Goal: Task Accomplishment & Management: Manage account settings

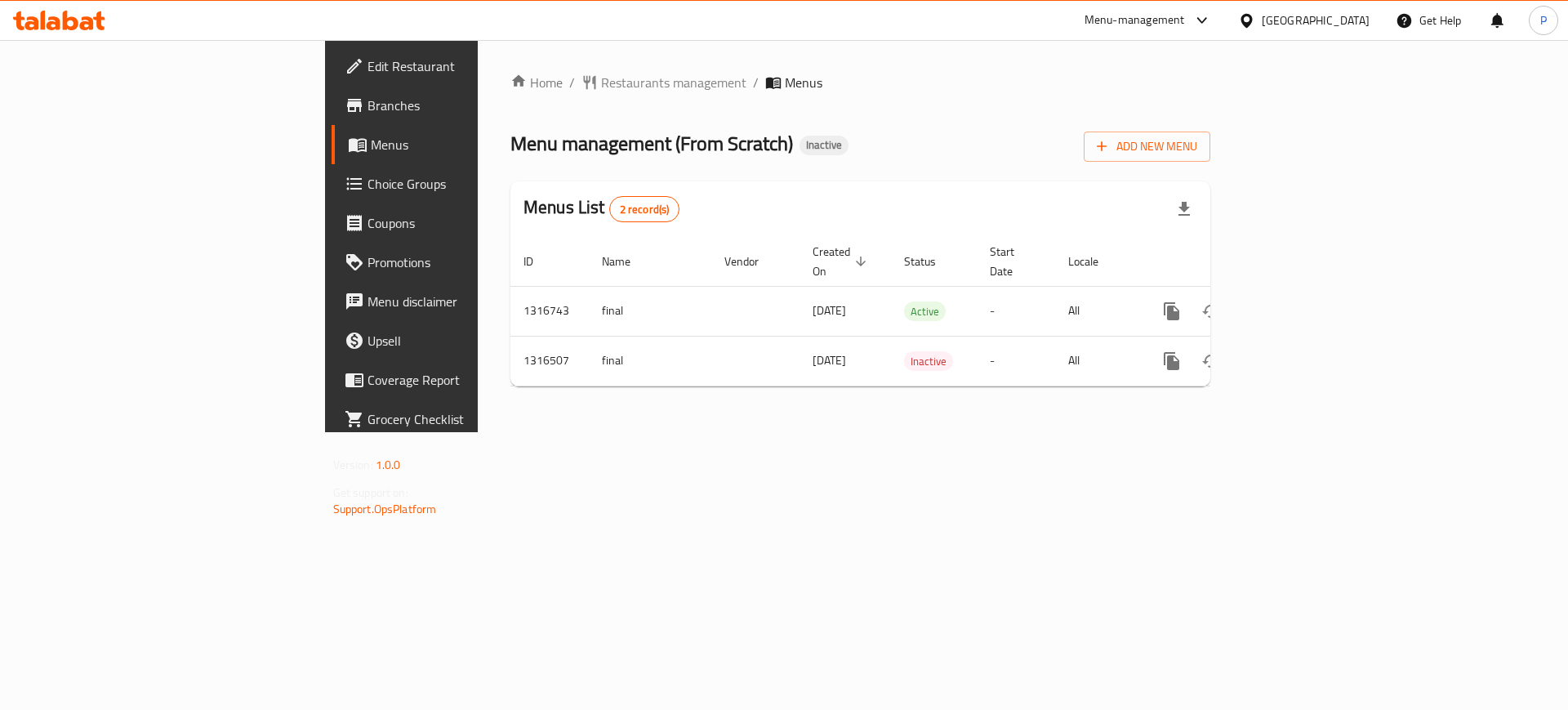
drag, startPoint x: 606, startPoint y: 494, endPoint x: 792, endPoint y: 418, distance: 200.9
click at [606, 432] on div "Home / Restaurants management / Menus Menu management ( From Scratch ) Inactive…" at bounding box center [860, 235] width 765 height 392
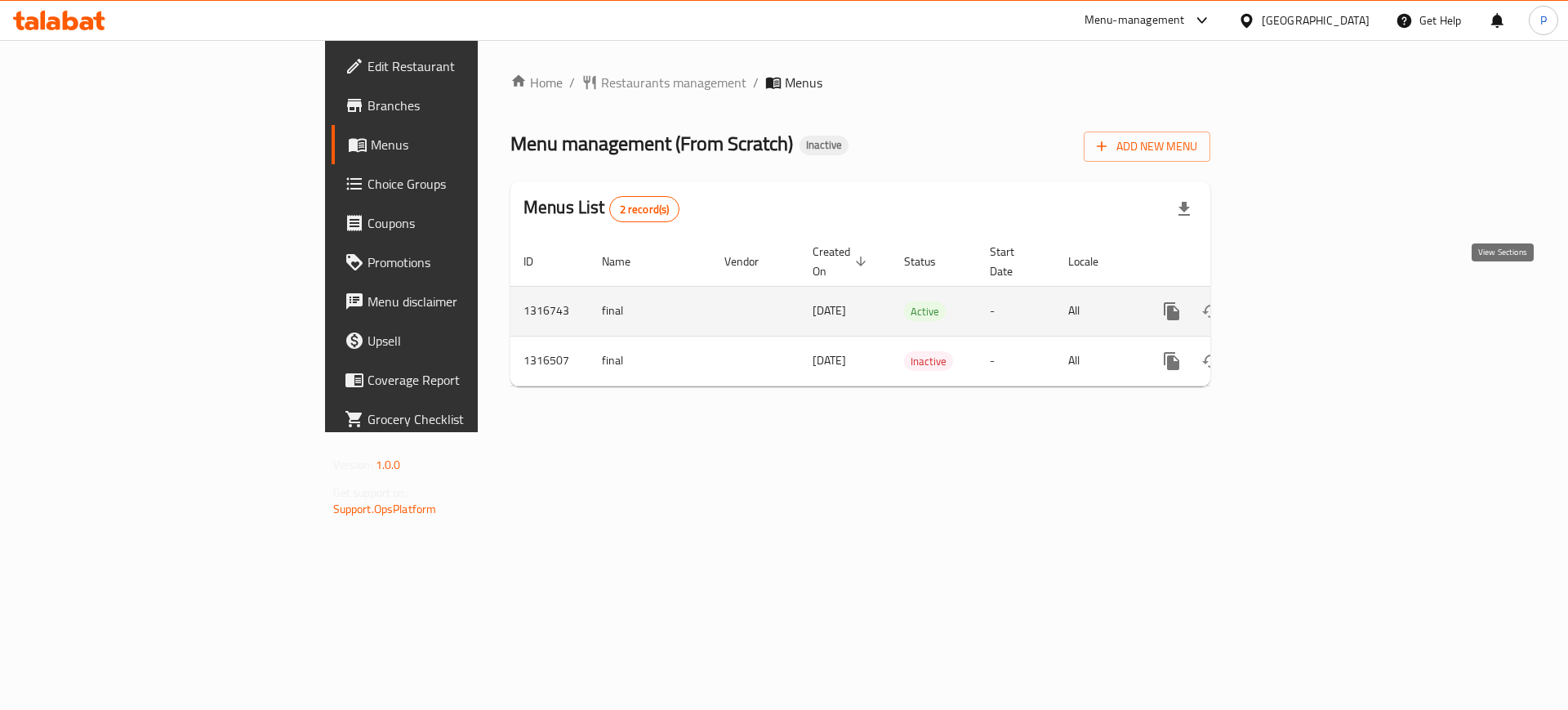
click at [1300, 301] on icon "enhanced table" at bounding box center [1290, 311] width 20 height 20
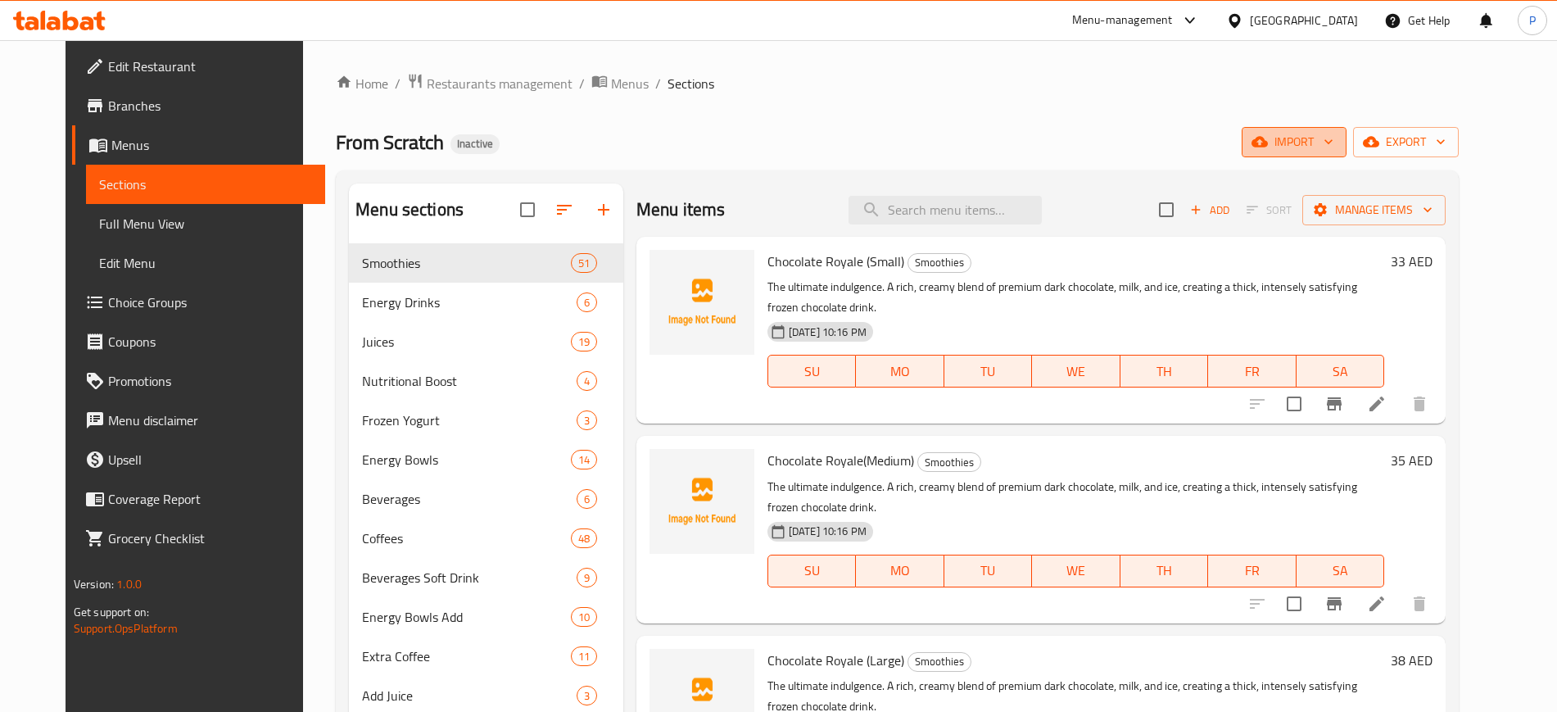
click at [1346, 154] on button "import" at bounding box center [1294, 142] width 105 height 30
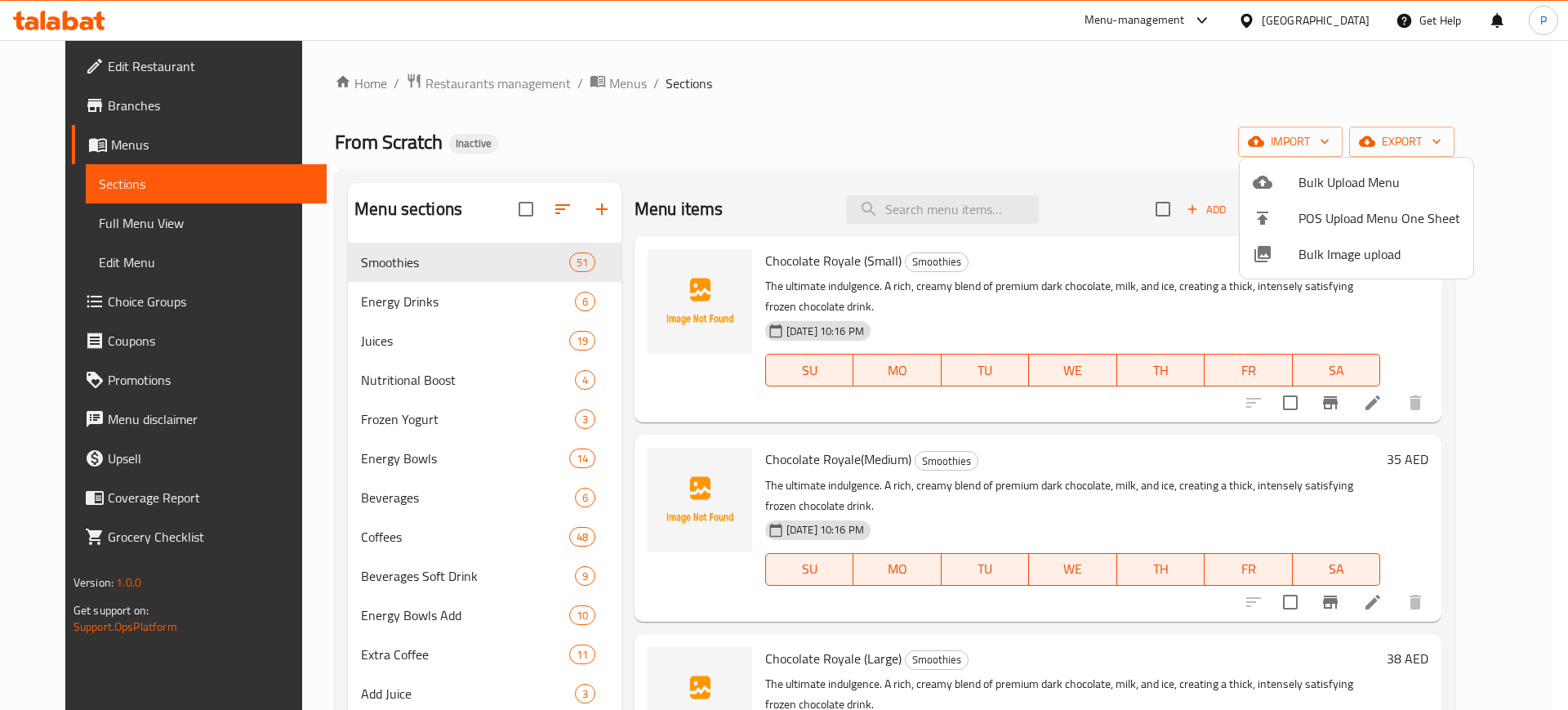
click at [1373, 248] on span "Bulk Image upload" at bounding box center [1379, 254] width 162 height 20
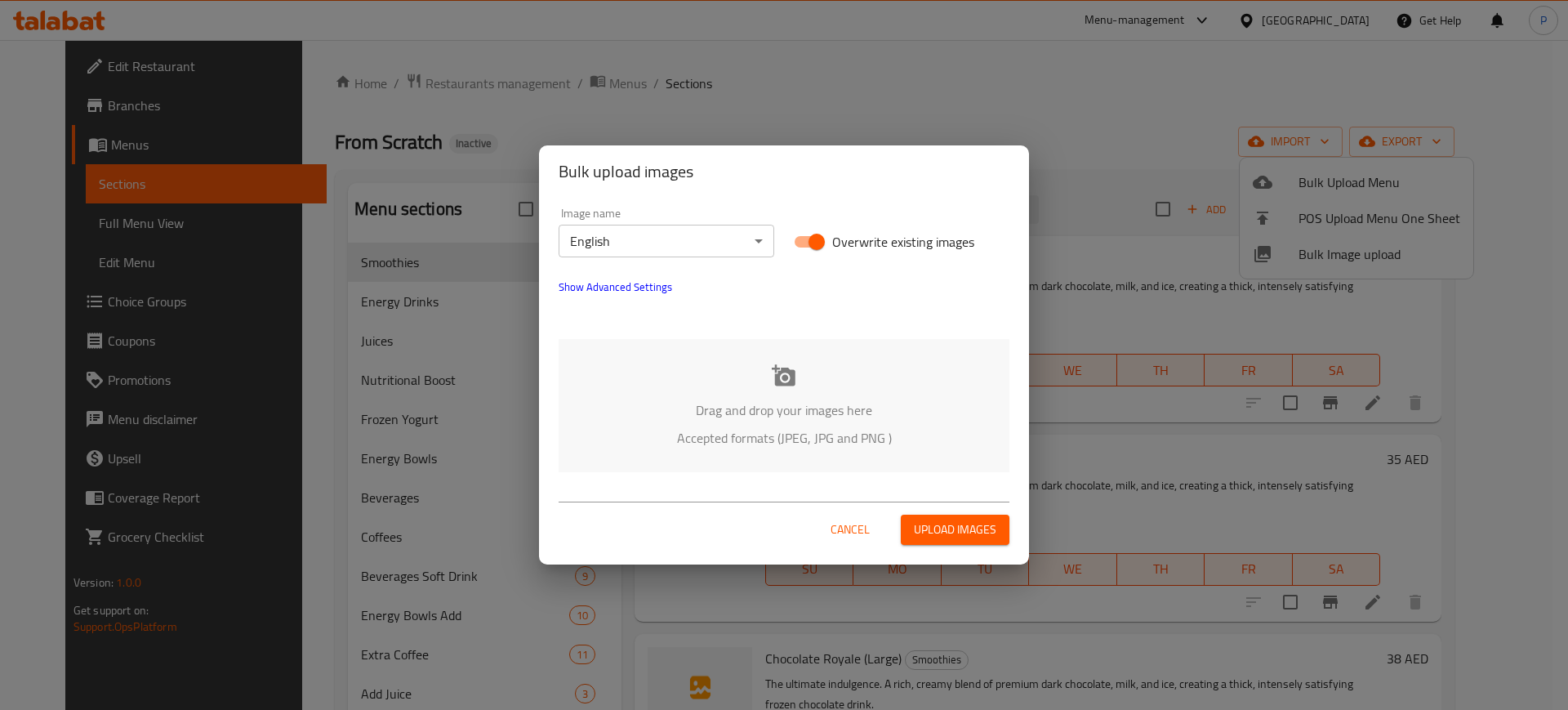
click at [647, 353] on div "Drag and drop your images here Accepted formats (JPEG, JPG and PNG )" at bounding box center [784, 405] width 451 height 133
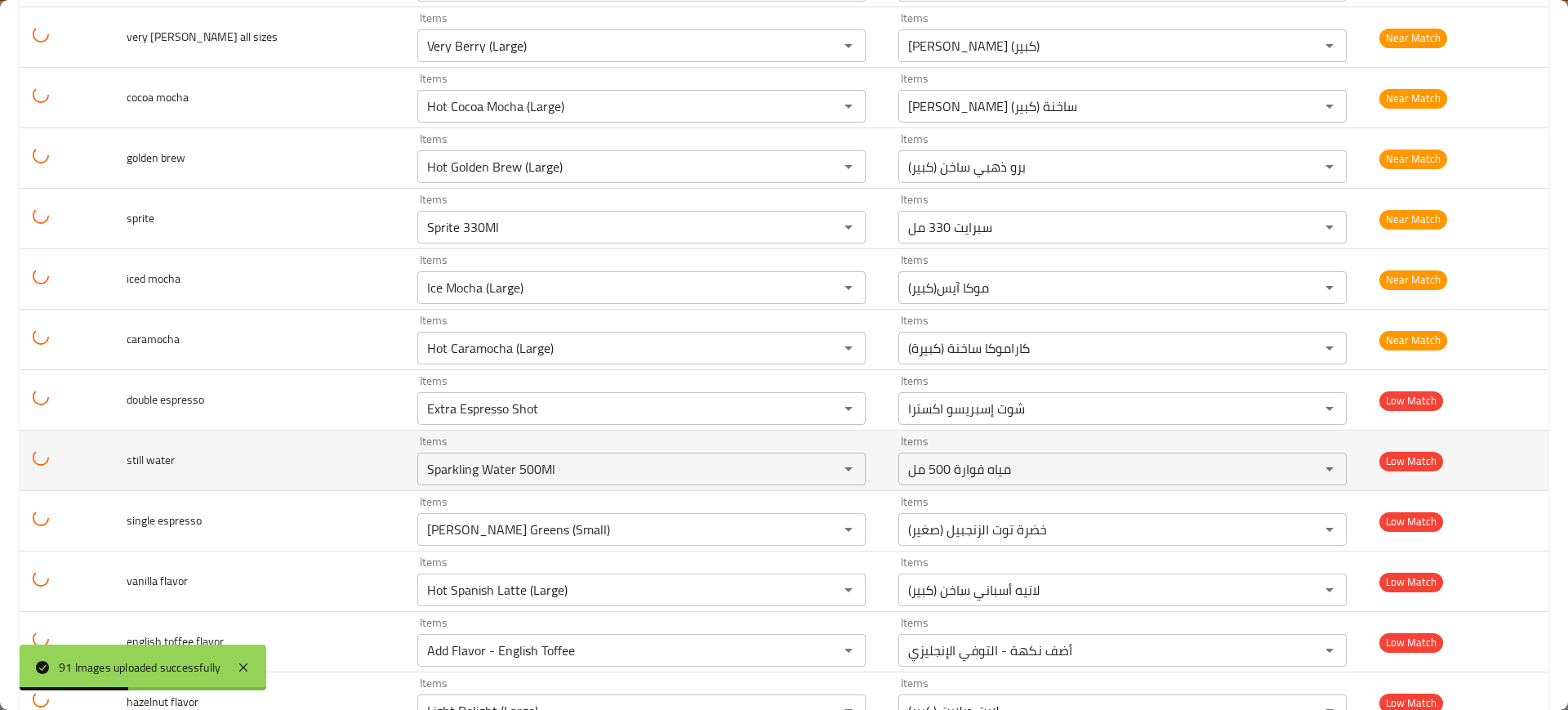
scroll to position [5072, 0]
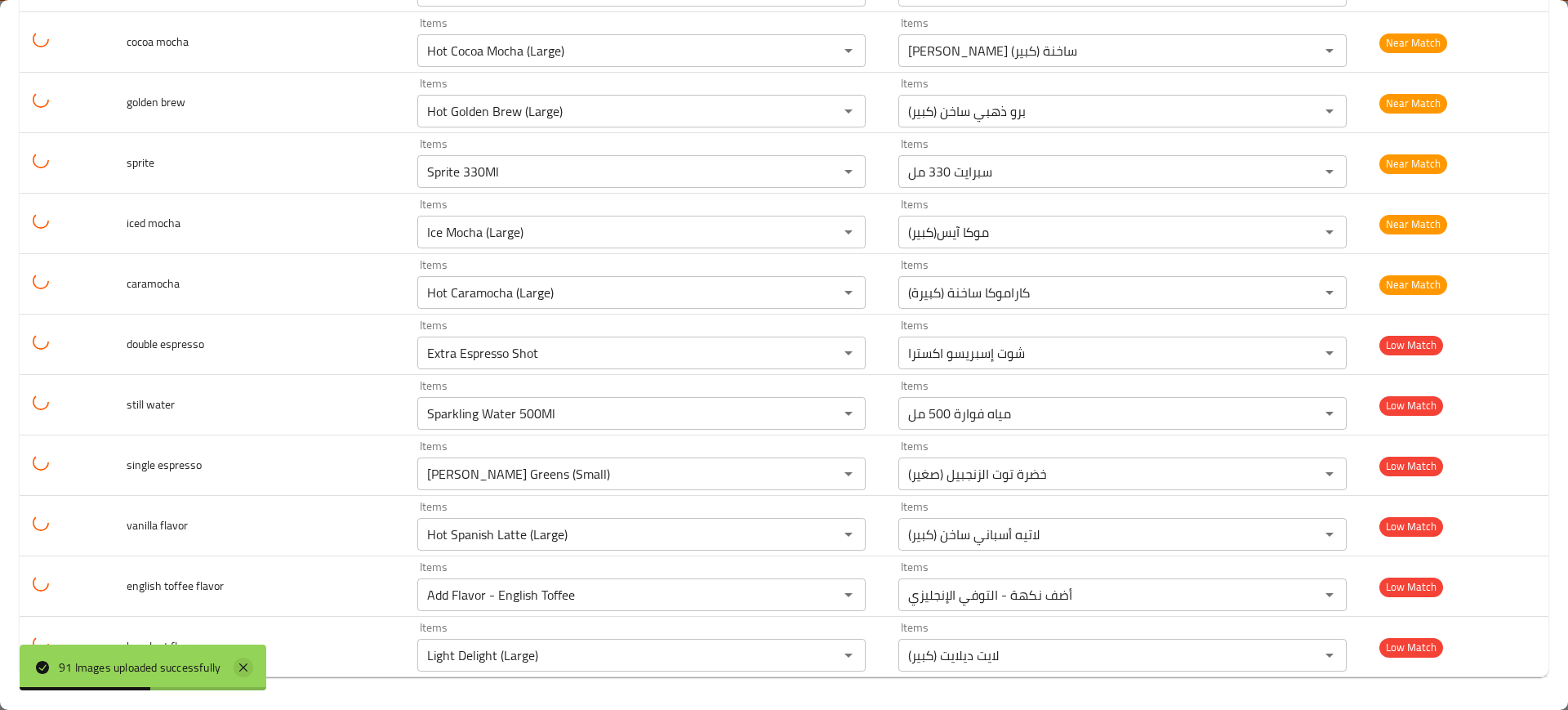
click at [245, 663] on icon at bounding box center [243, 667] width 20 height 20
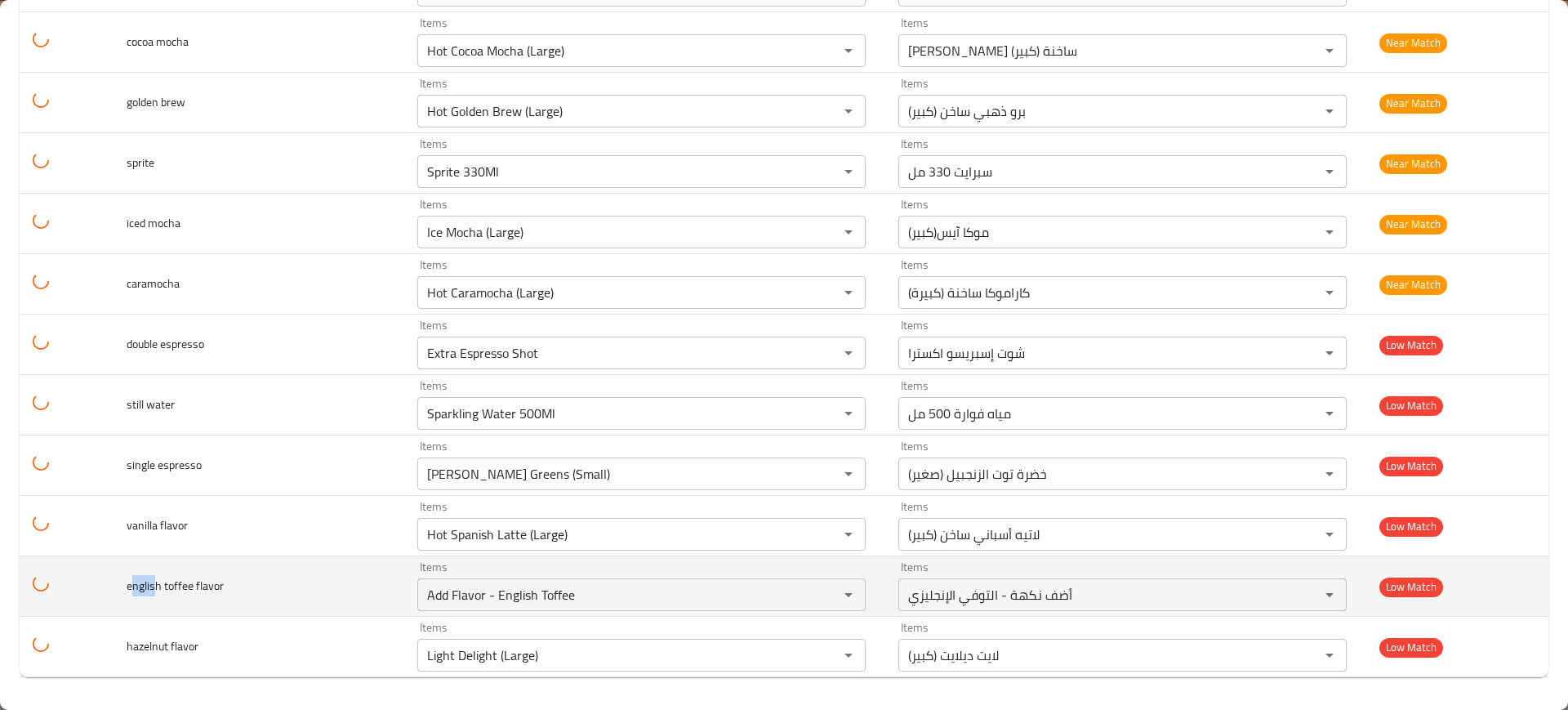
drag, startPoint x: 155, startPoint y: 587, endPoint x: 144, endPoint y: 582, distance: 12.1
click at [124, 583] on td "english toffee flavor" at bounding box center [259, 586] width 291 height 61
copy span "englis"
click at [490, 594] on flavor "Add Flavor - English Toffee" at bounding box center [616, 594] width 390 height 23
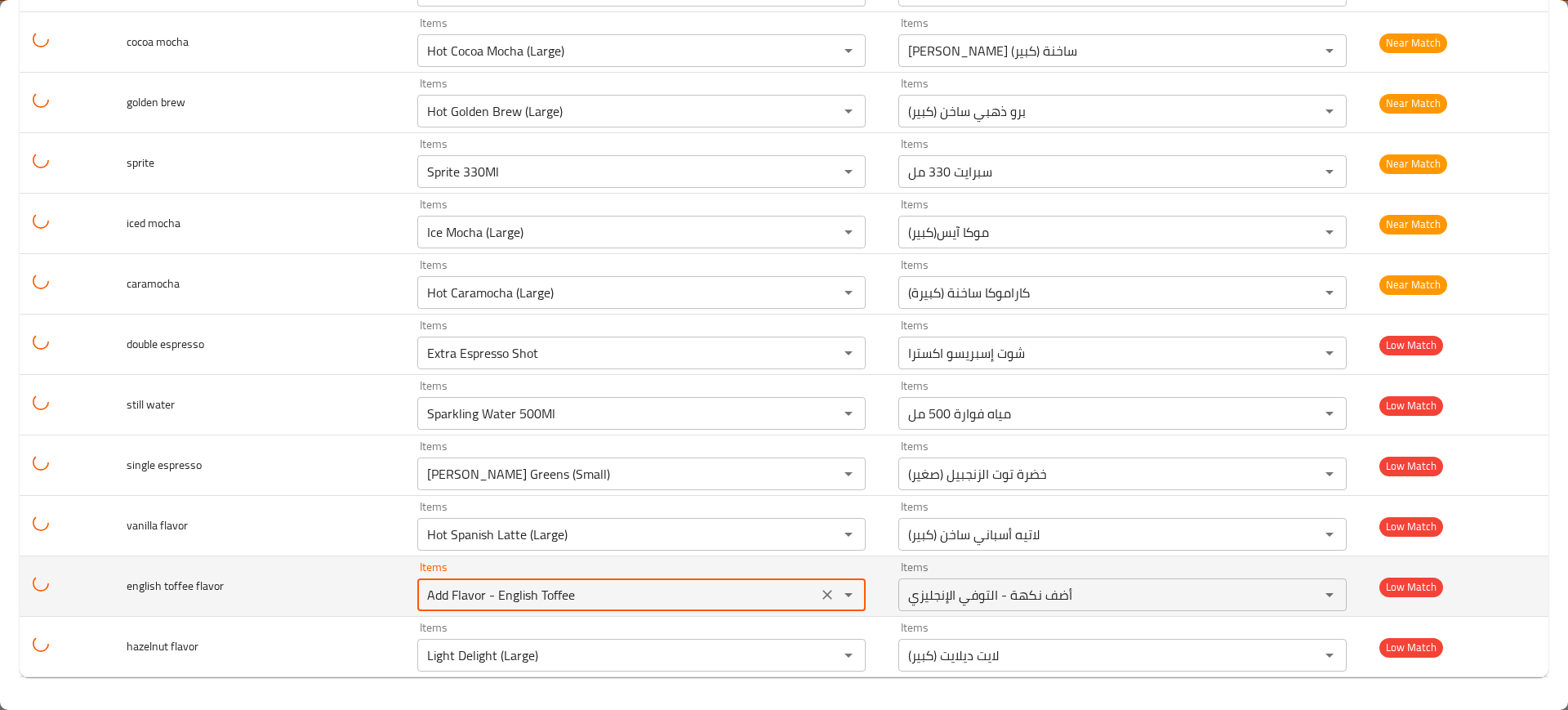
paste flavor "englis"
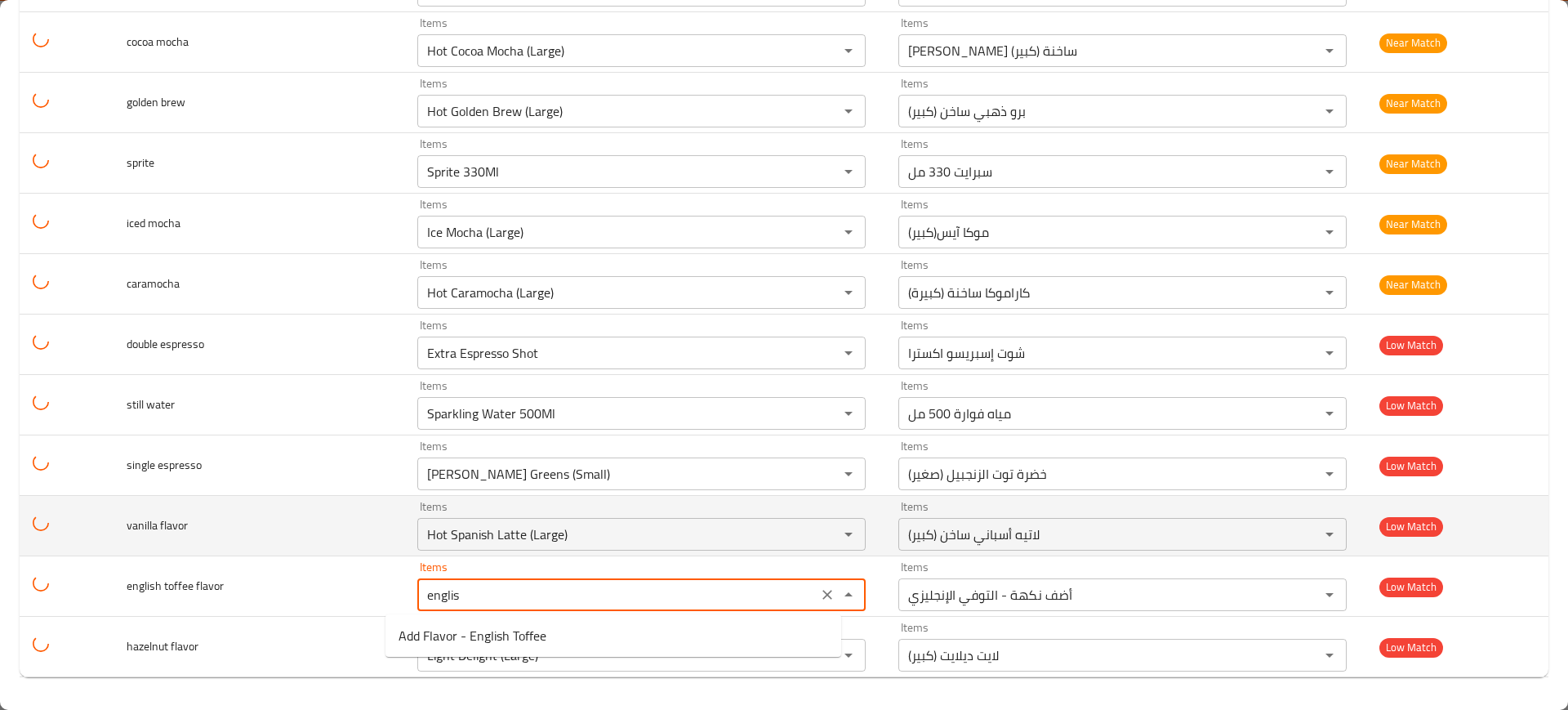
click at [255, 526] on td "vanilla flavor" at bounding box center [259, 526] width 291 height 61
type flavor "Add Flavor - English Toffee"
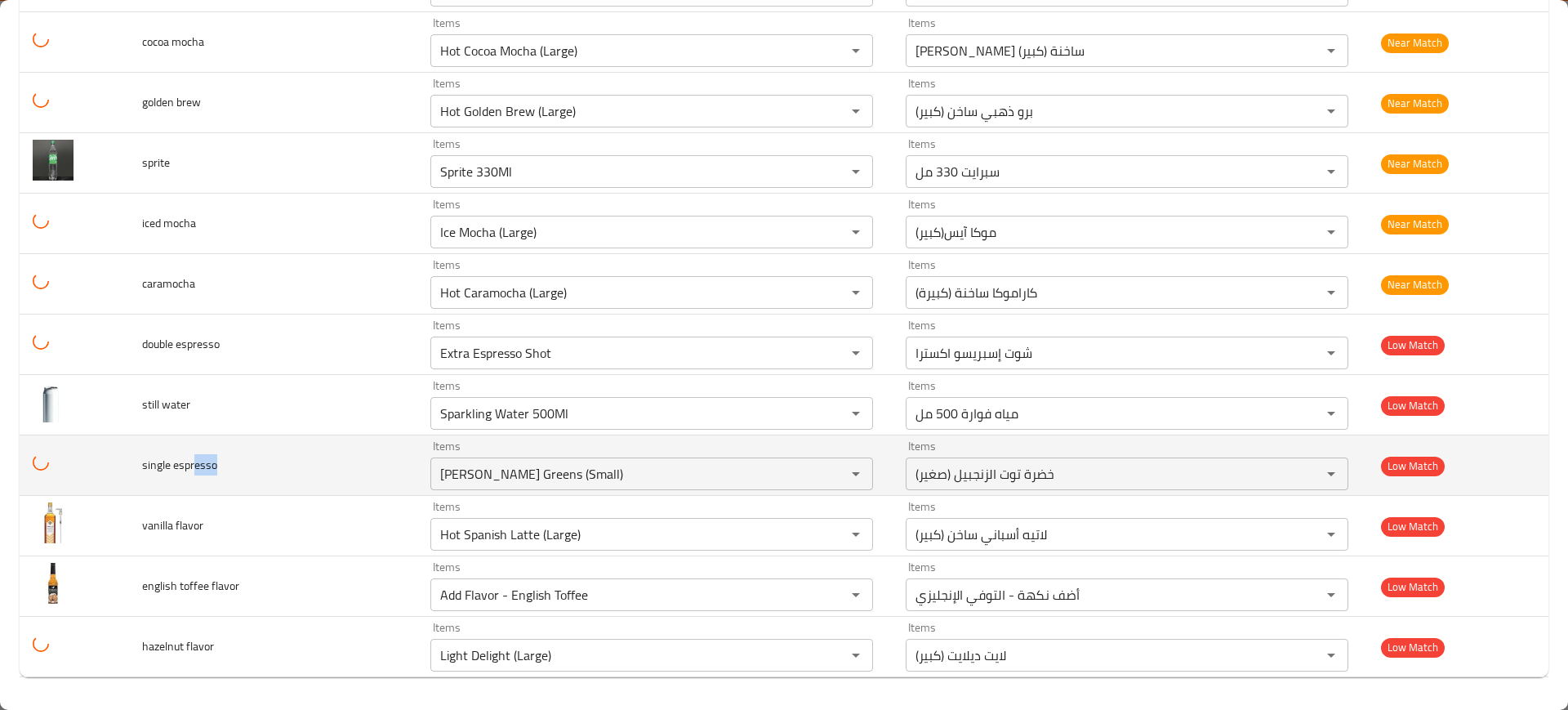
drag, startPoint x: 195, startPoint y: 465, endPoint x: 216, endPoint y: 472, distance: 22.1
click at [216, 472] on span "single espresso" at bounding box center [179, 464] width 75 height 21
copy span "esso"
click at [499, 476] on espresso "[PERSON_NAME] Greens (Small)" at bounding box center [627, 474] width 385 height 23
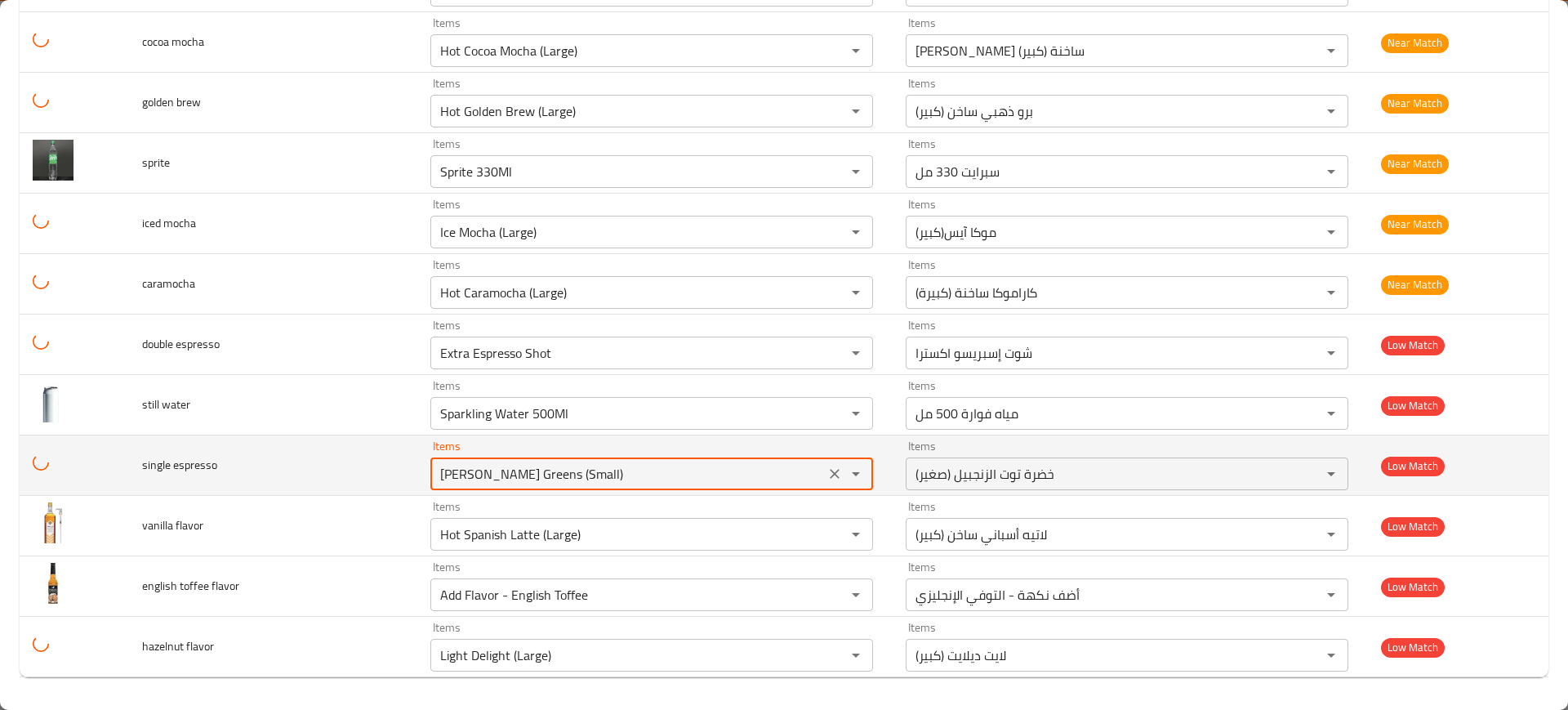
paste espresso "esso"
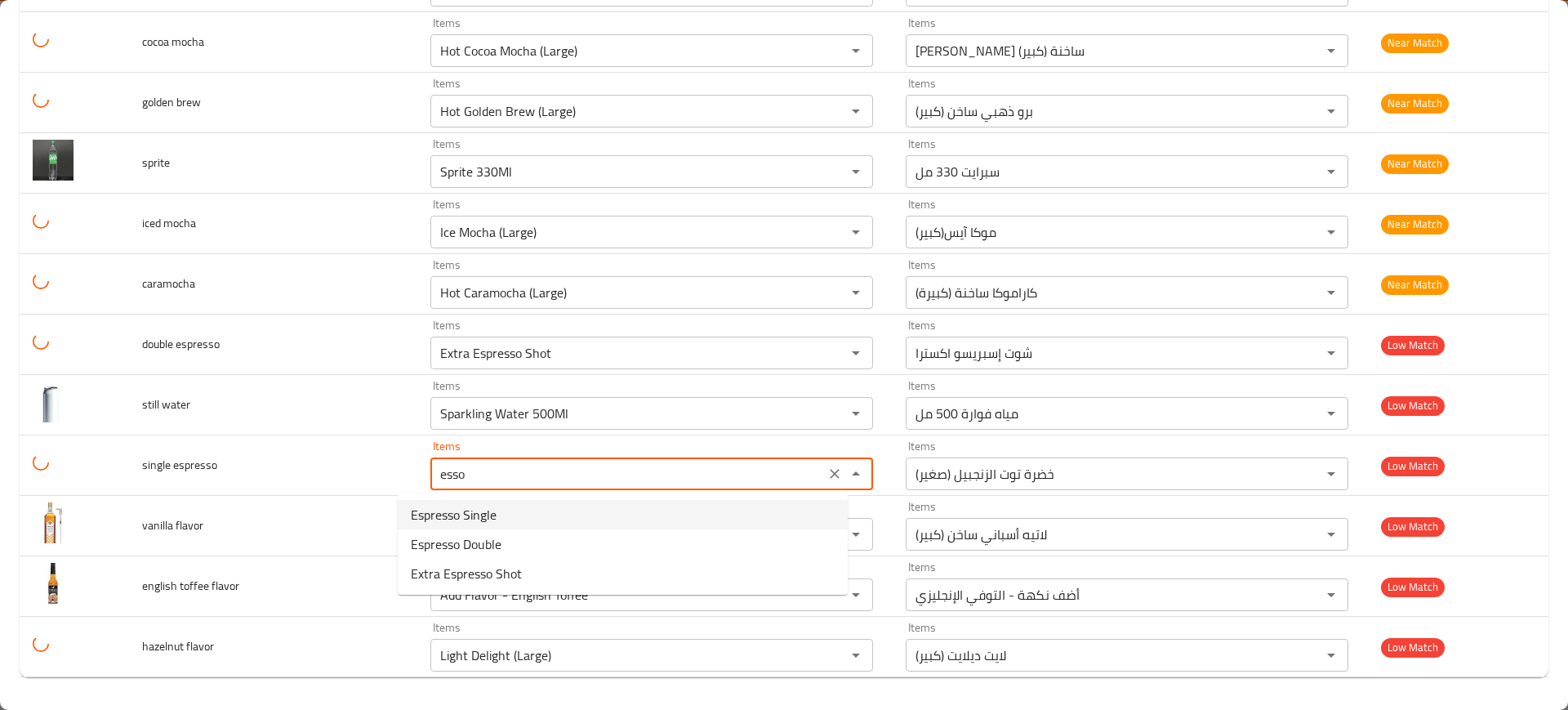
click at [490, 517] on span "Espresso Single" at bounding box center [454, 515] width 86 height 20
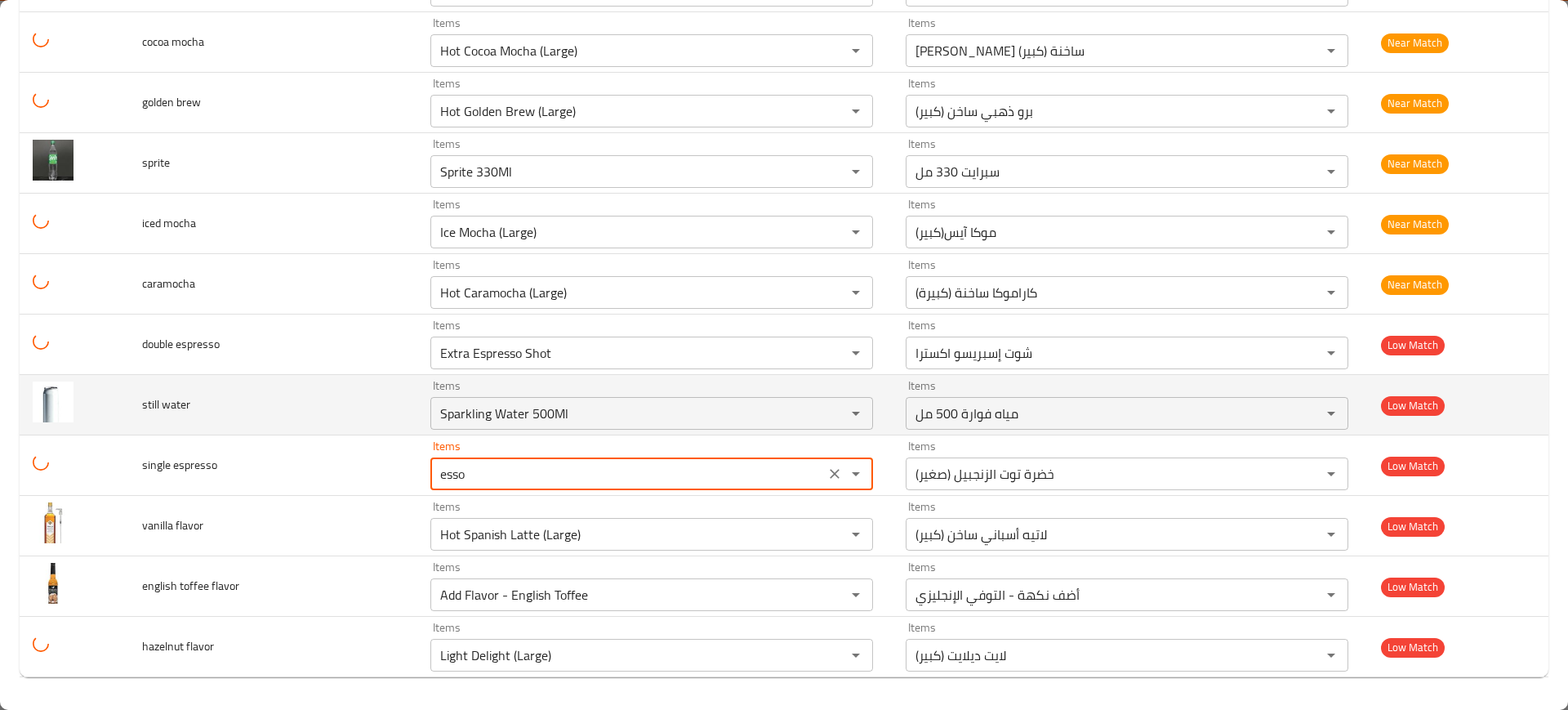
type espresso "Espresso Single"
type espresso-ar "[PERSON_NAME]"
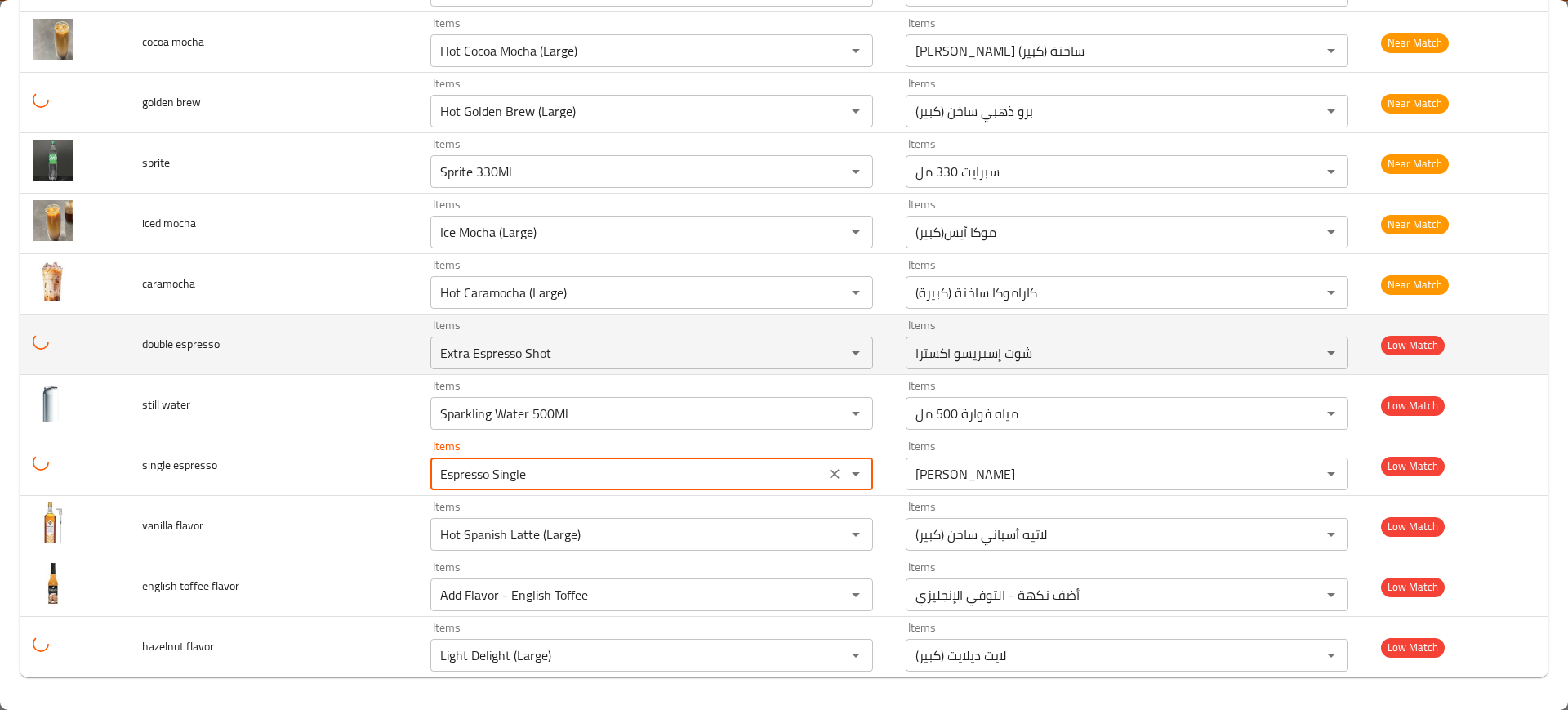
type espresso "Espresso Single"
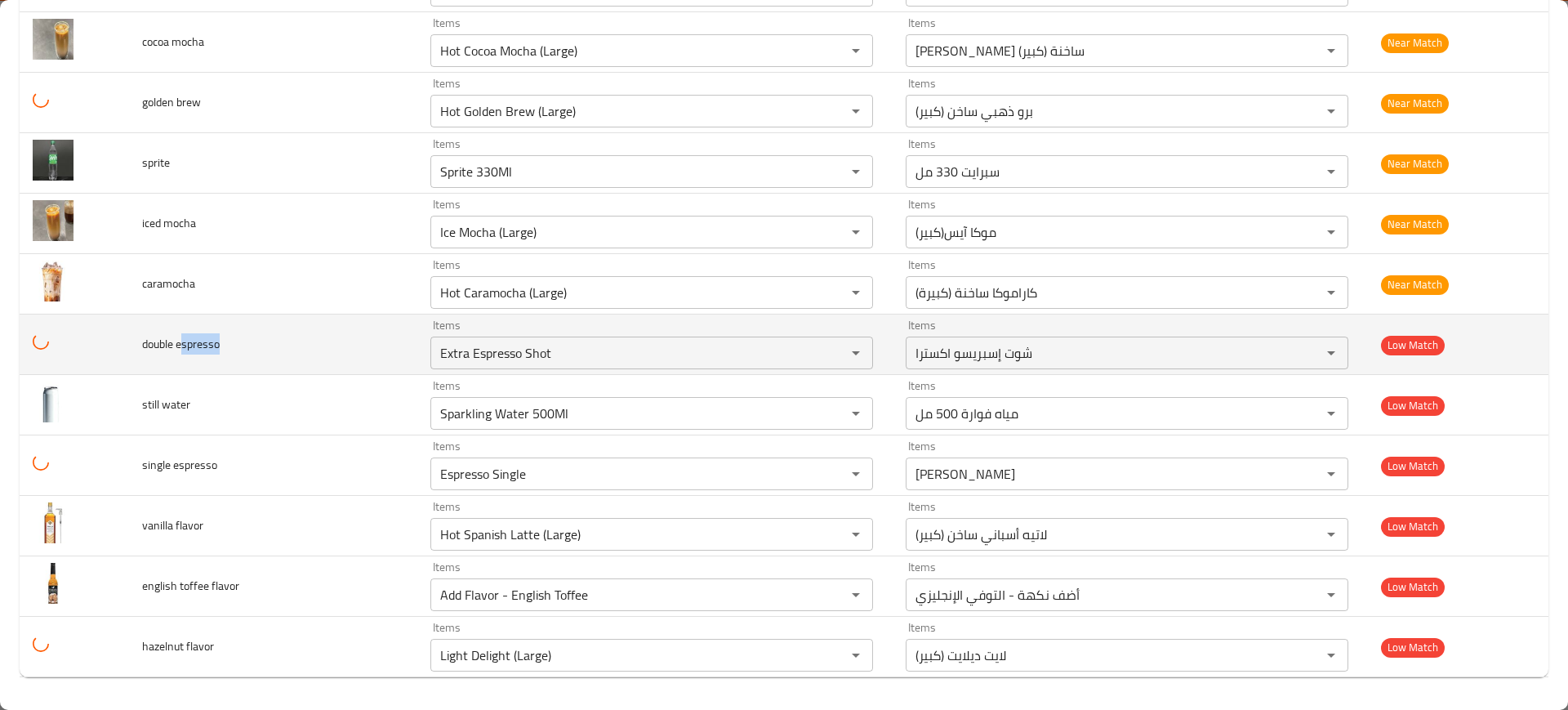
drag, startPoint x: 188, startPoint y: 346, endPoint x: 223, endPoint y: 345, distance: 35.0
click at [223, 345] on td "double espresso" at bounding box center [272, 344] width 287 height 61
copy span "spresso"
drag, startPoint x: 454, startPoint y: 355, endPoint x: 476, endPoint y: 357, distance: 22.1
click at [476, 357] on espresso "Extra Espresso Shot" at bounding box center [627, 352] width 385 height 23
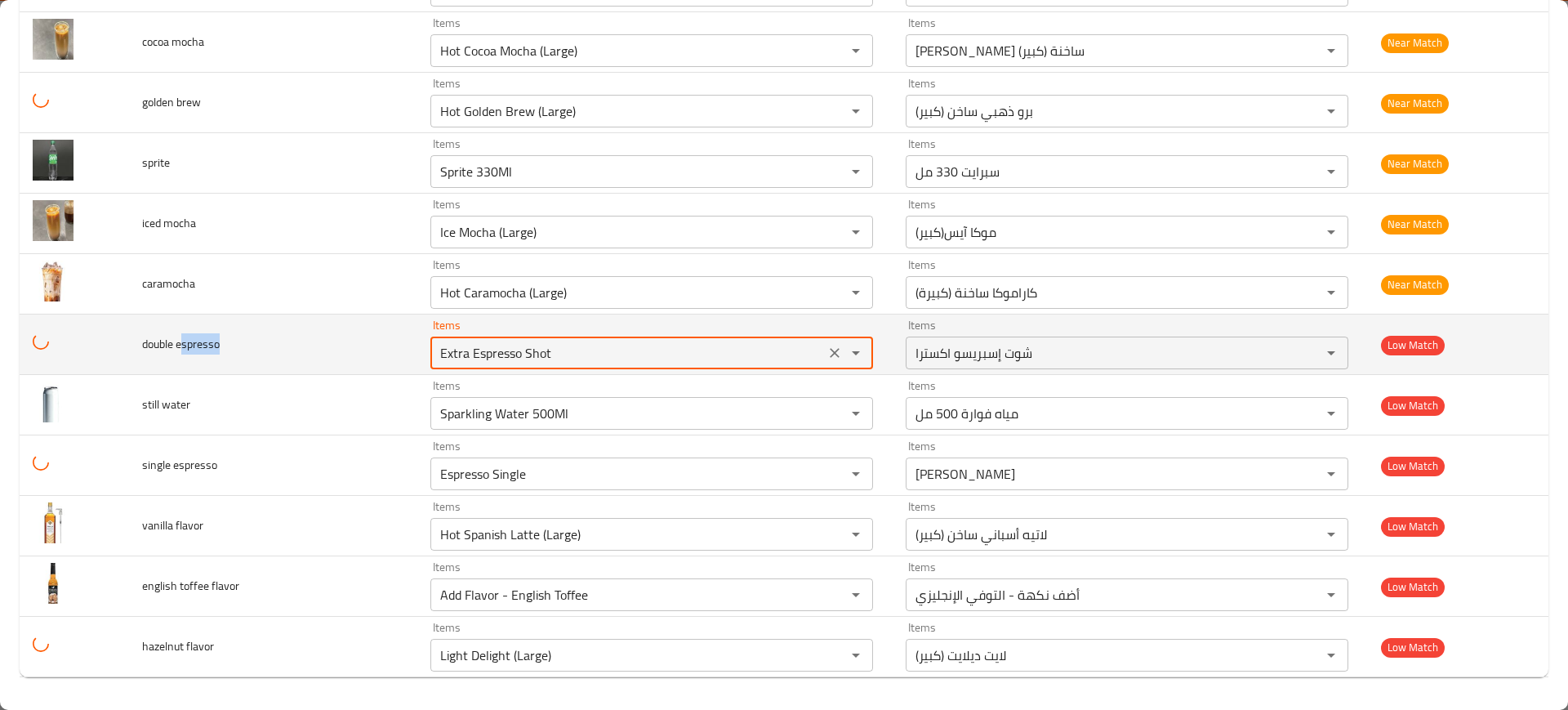
click at [518, 357] on espresso "Extra Espresso Shot" at bounding box center [627, 352] width 385 height 23
paste espresso "pres"
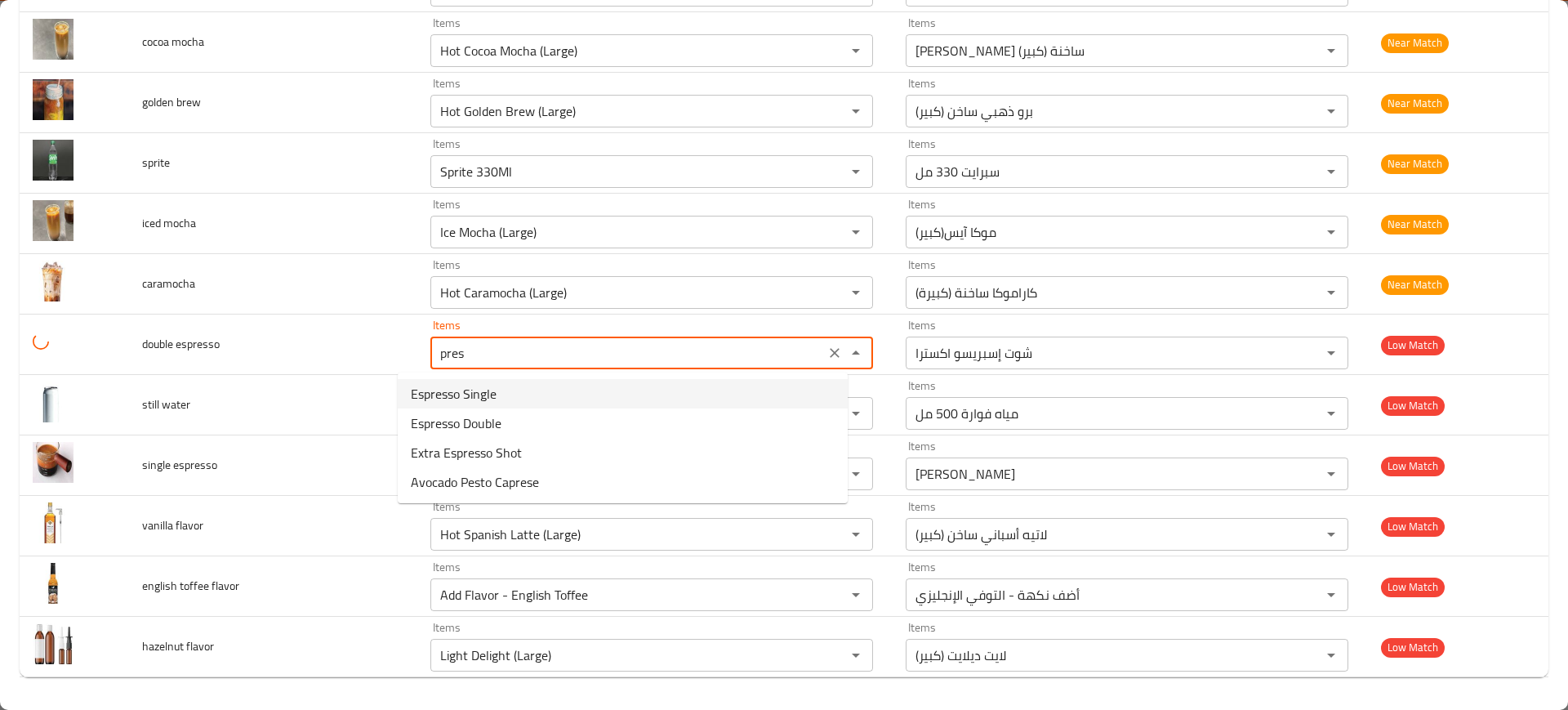
click at [472, 421] on span "Espresso Double" at bounding box center [456, 423] width 91 height 20
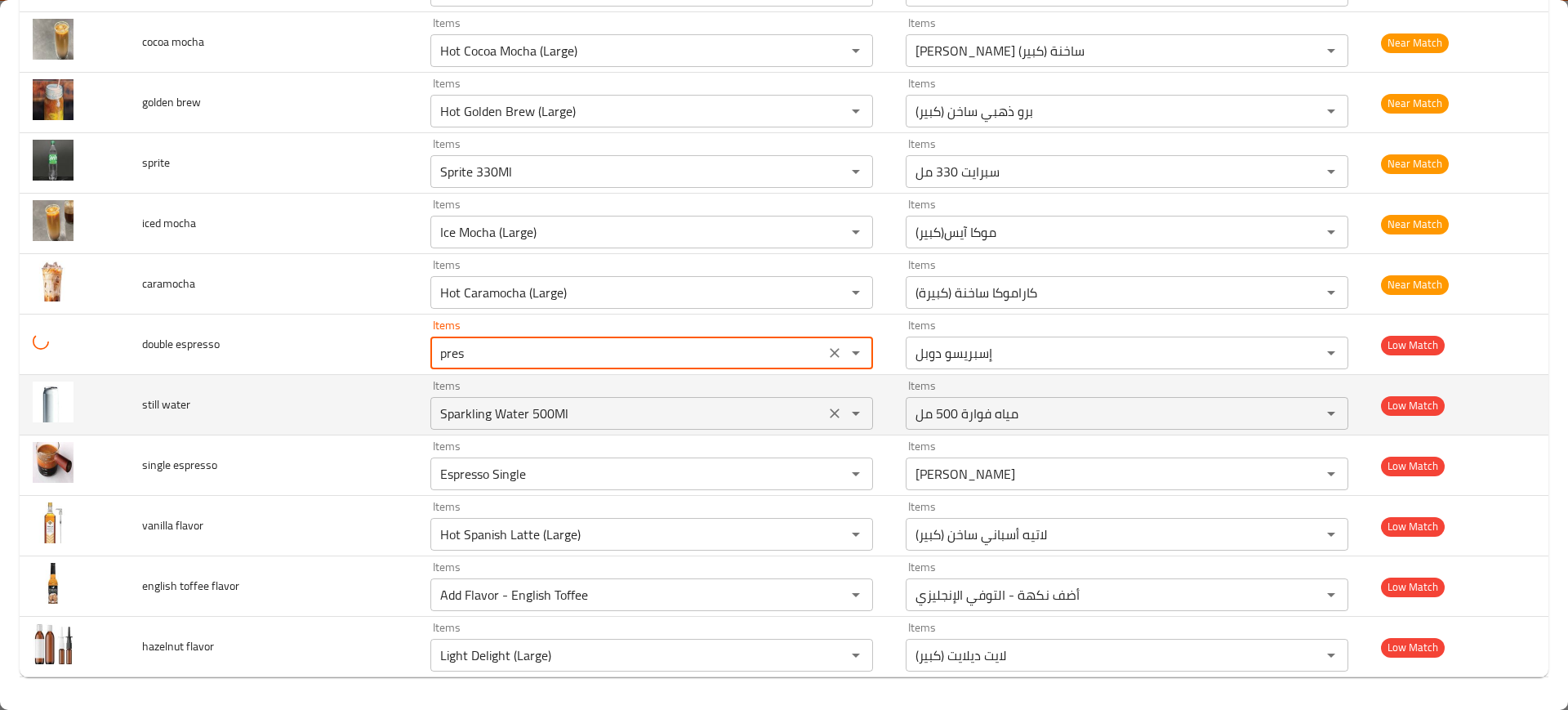
type espresso "Espresso Double"
type espresso-ar "إسبريسو دوبل"
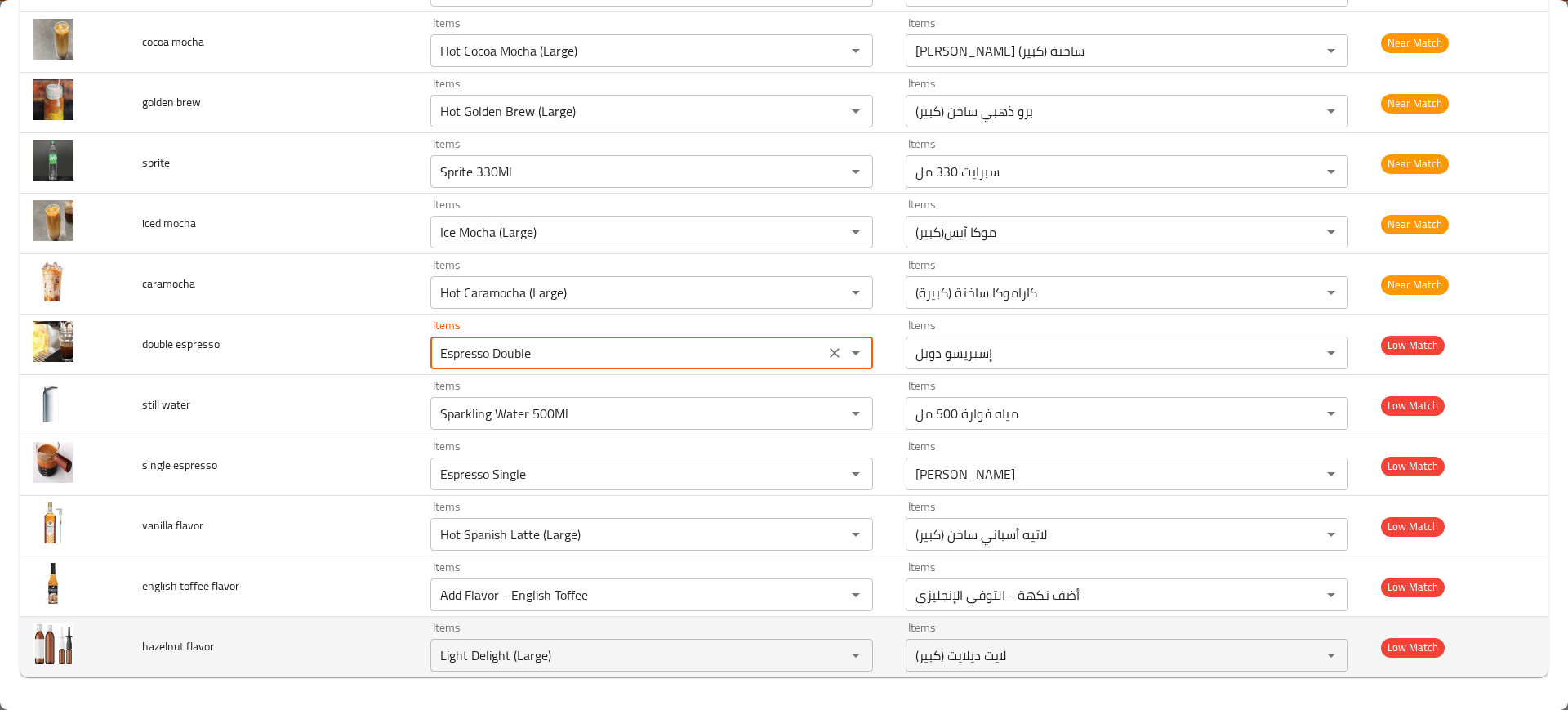
type espresso "Espresso Double"
drag, startPoint x: 177, startPoint y: 643, endPoint x: 129, endPoint y: 646, distance: 48.1
click at [129, 646] on tr "hazelnut flavor Items Light Delight (Large) Items Items لايت ديلايت (كبير) Item…" at bounding box center [784, 646] width 1529 height 61
click at [499, 642] on div "Light Delight (Large) Items" at bounding box center [652, 654] width 443 height 33
paste flavor "hazeln"
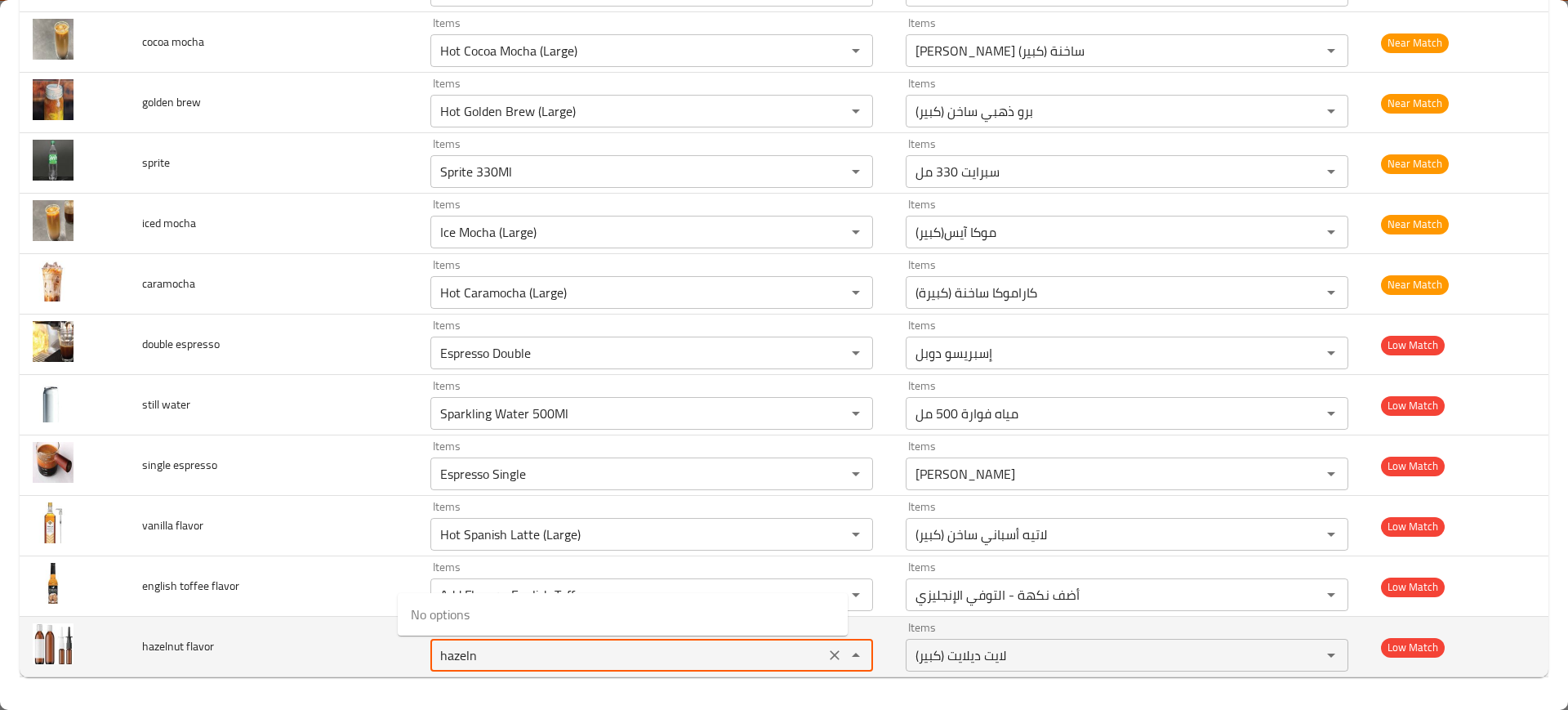
drag, startPoint x: 462, startPoint y: 656, endPoint x: 430, endPoint y: 662, distance: 32.6
click at [435, 662] on flavor "hazeln" at bounding box center [627, 654] width 385 height 23
click at [471, 661] on flavor "hazeln" at bounding box center [627, 654] width 385 height 23
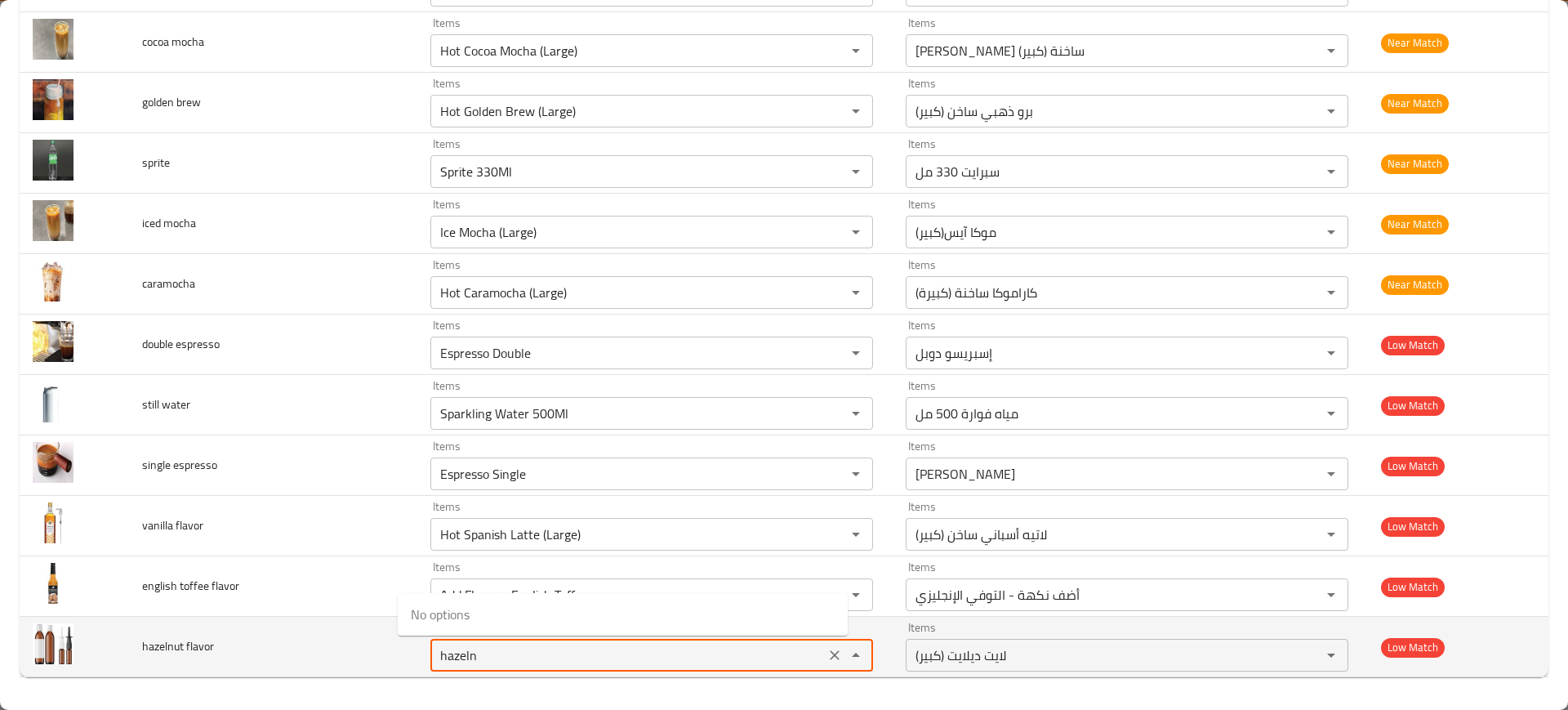
paste flavor "hazel"
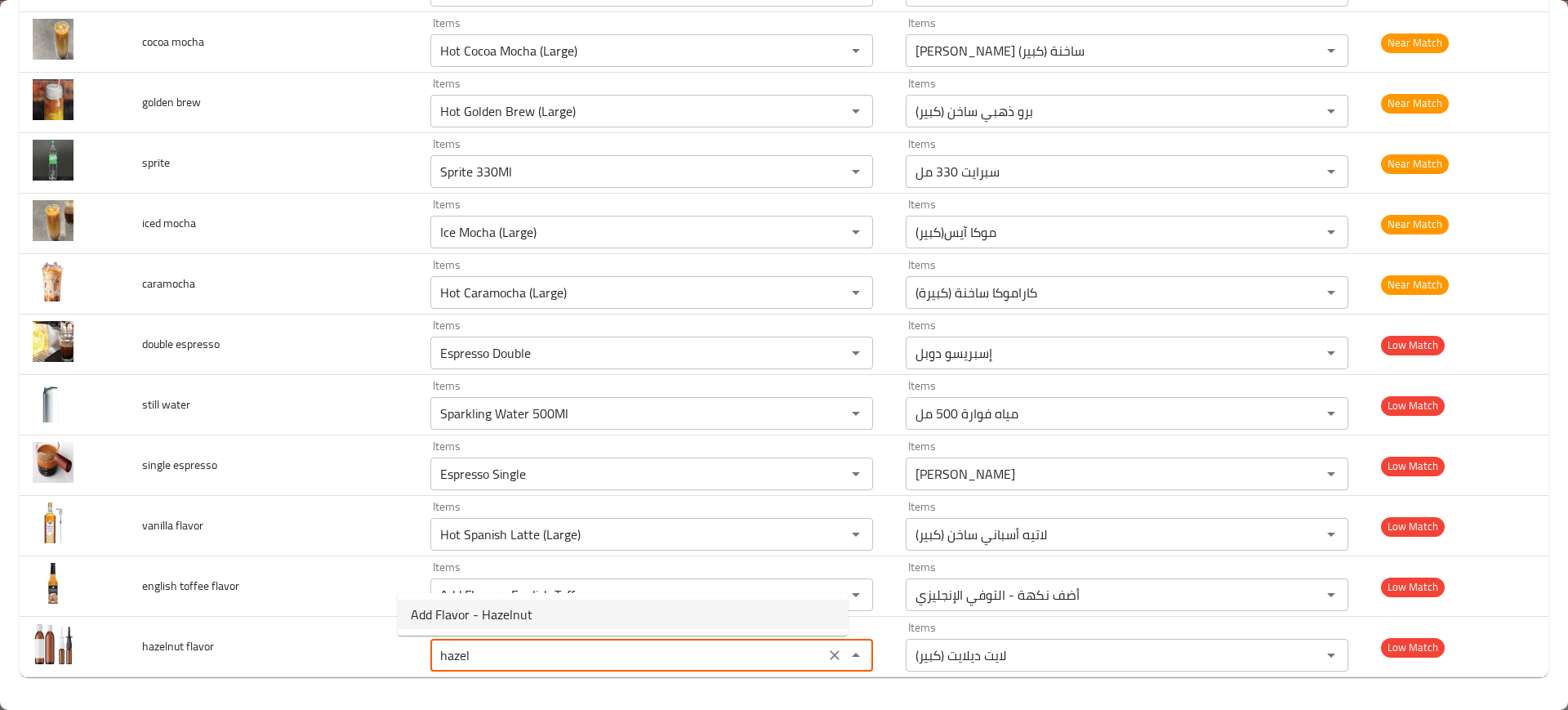
click at [492, 606] on span "Add Flavor - Hazelnut" at bounding box center [472, 614] width 122 height 20
type flavor "Add Flavor - Hazelnut"
type flavor-ar "أضف نكهة - بندق"
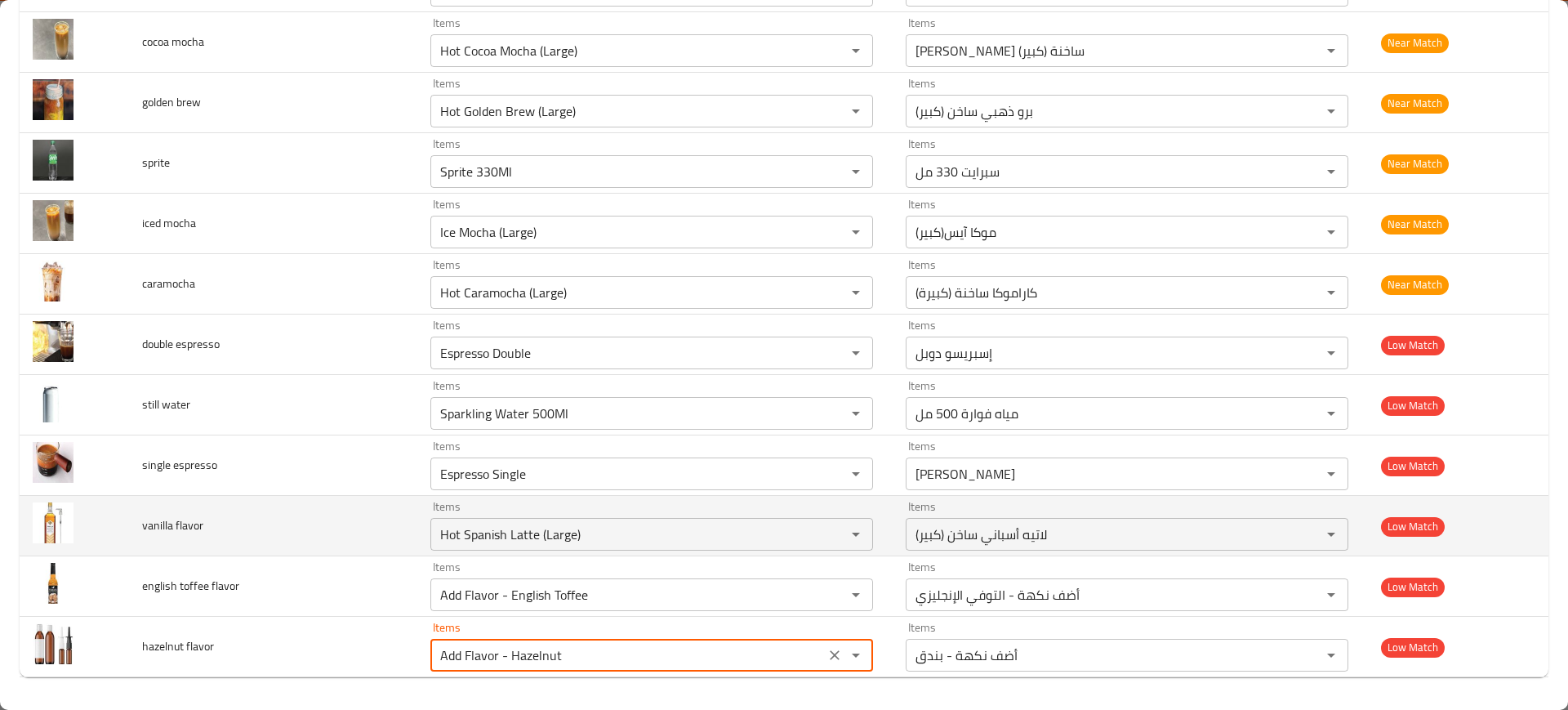
type flavor "Add Flavor - Hazelnut"
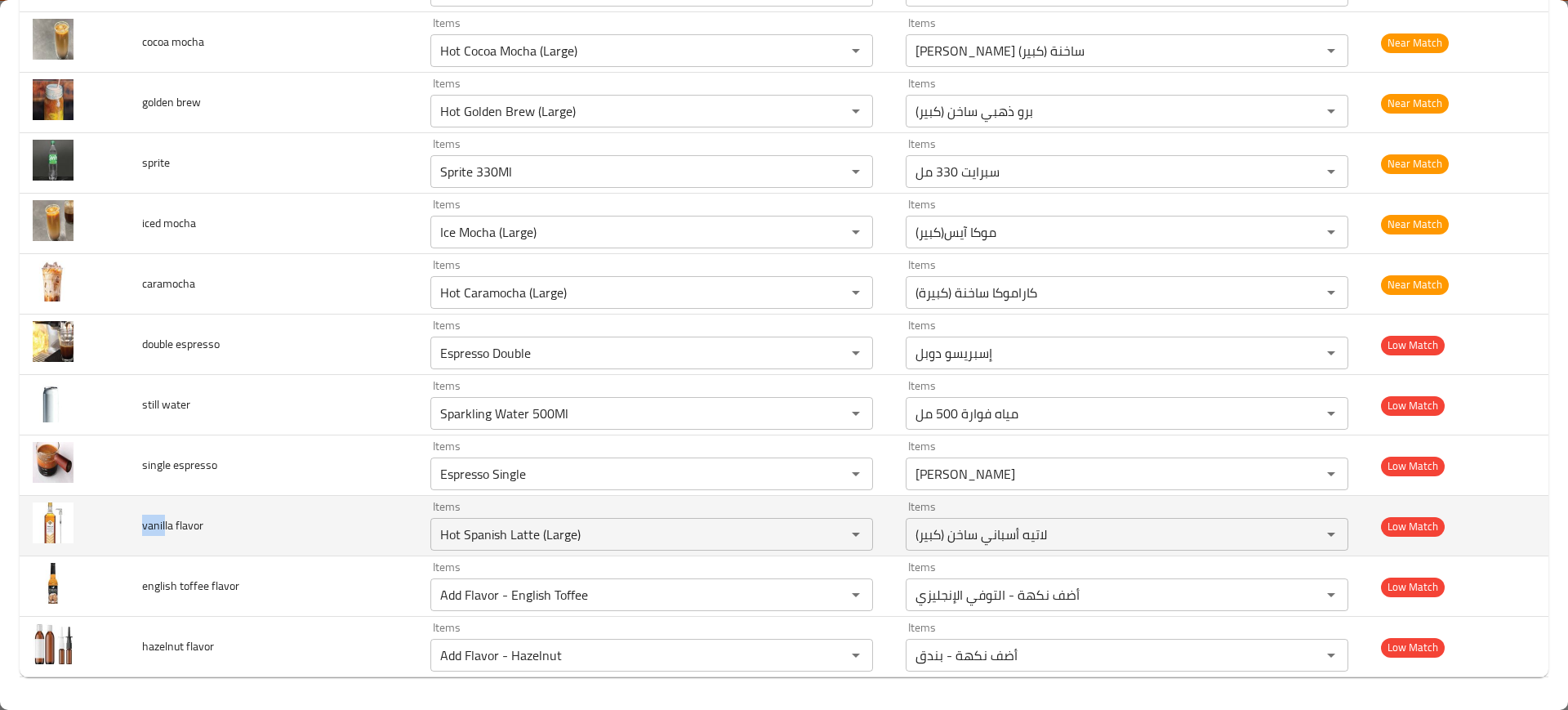
click at [145, 522] on span "vanilla flavor" at bounding box center [172, 525] width 61 height 21
copy span "vanil"
click at [516, 518] on div "Hot Spanish Latte (Large) Items" at bounding box center [652, 533] width 443 height 33
paste flavor "vanil"
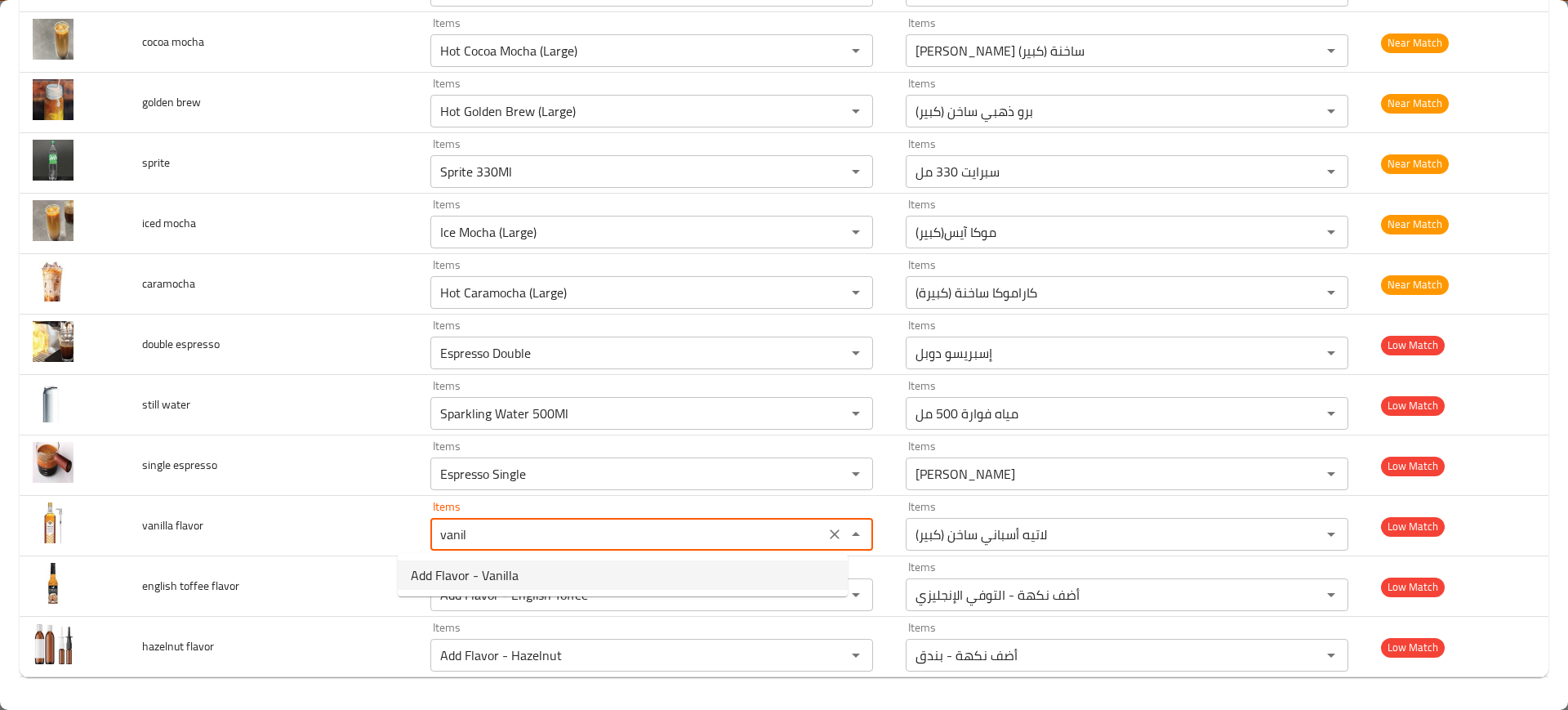
click at [500, 560] on flavor-option-0 "Add Flavor - Vanilla" at bounding box center [622, 574] width 450 height 29
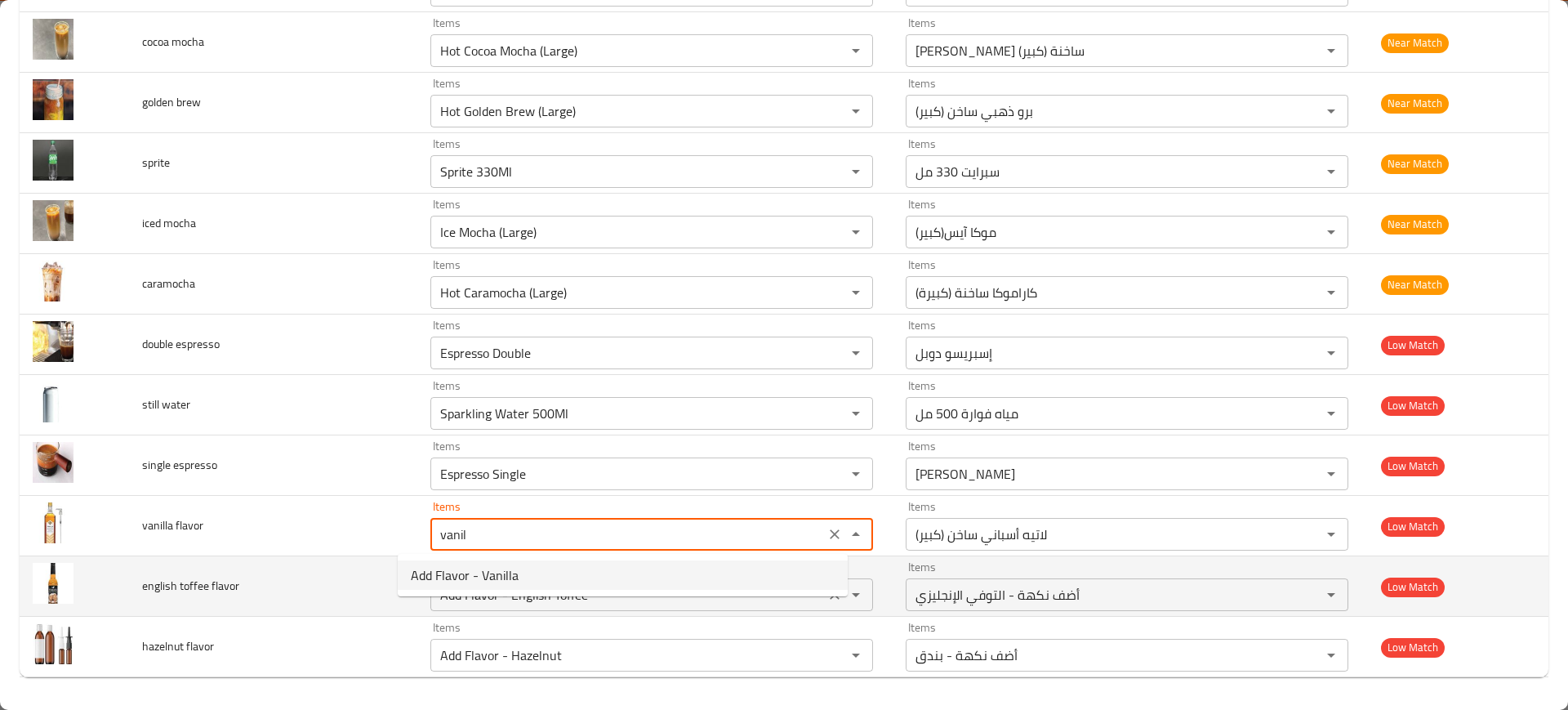
type flavor "Add Flavor - Vanilla"
type flavor-ar "أضف نكهة - الفانيليا"
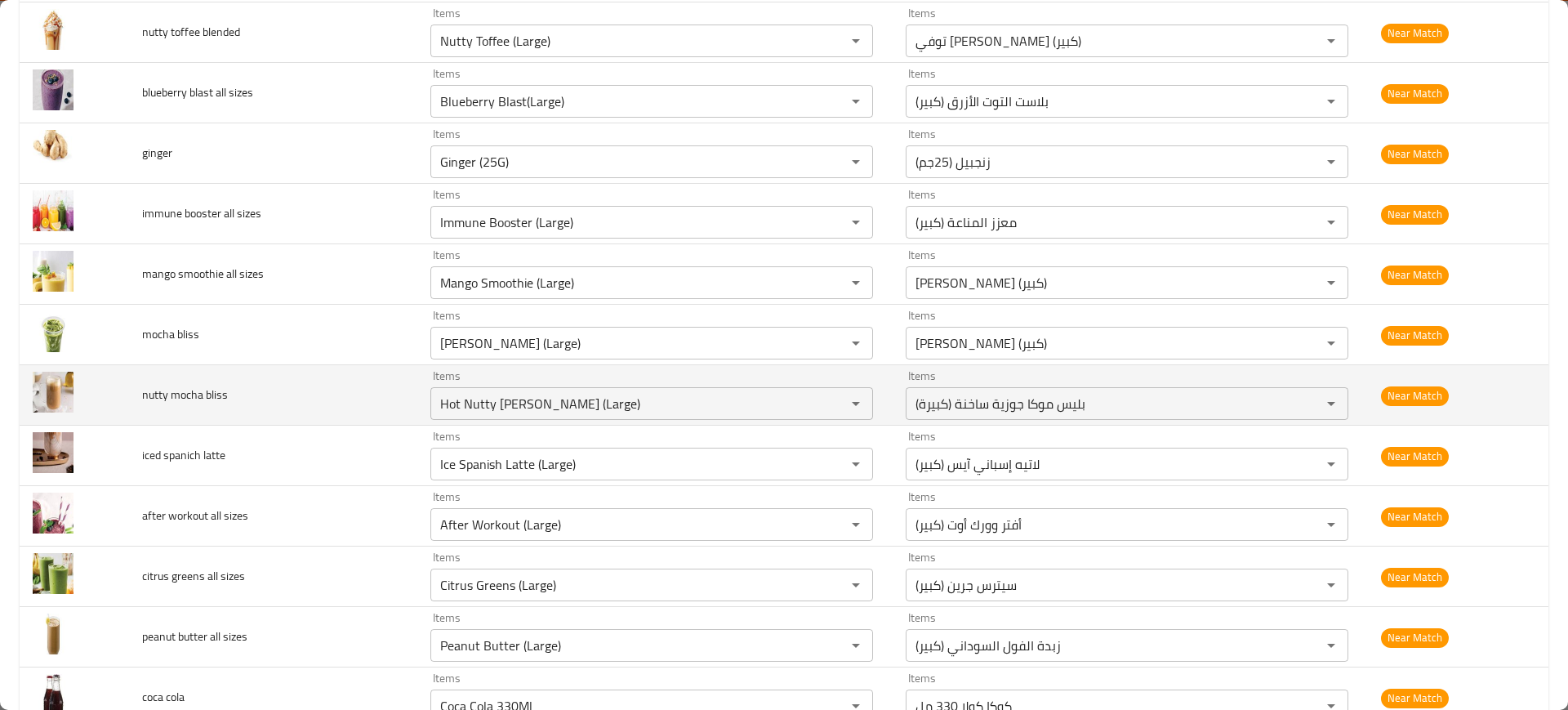
scroll to position [4052, 0]
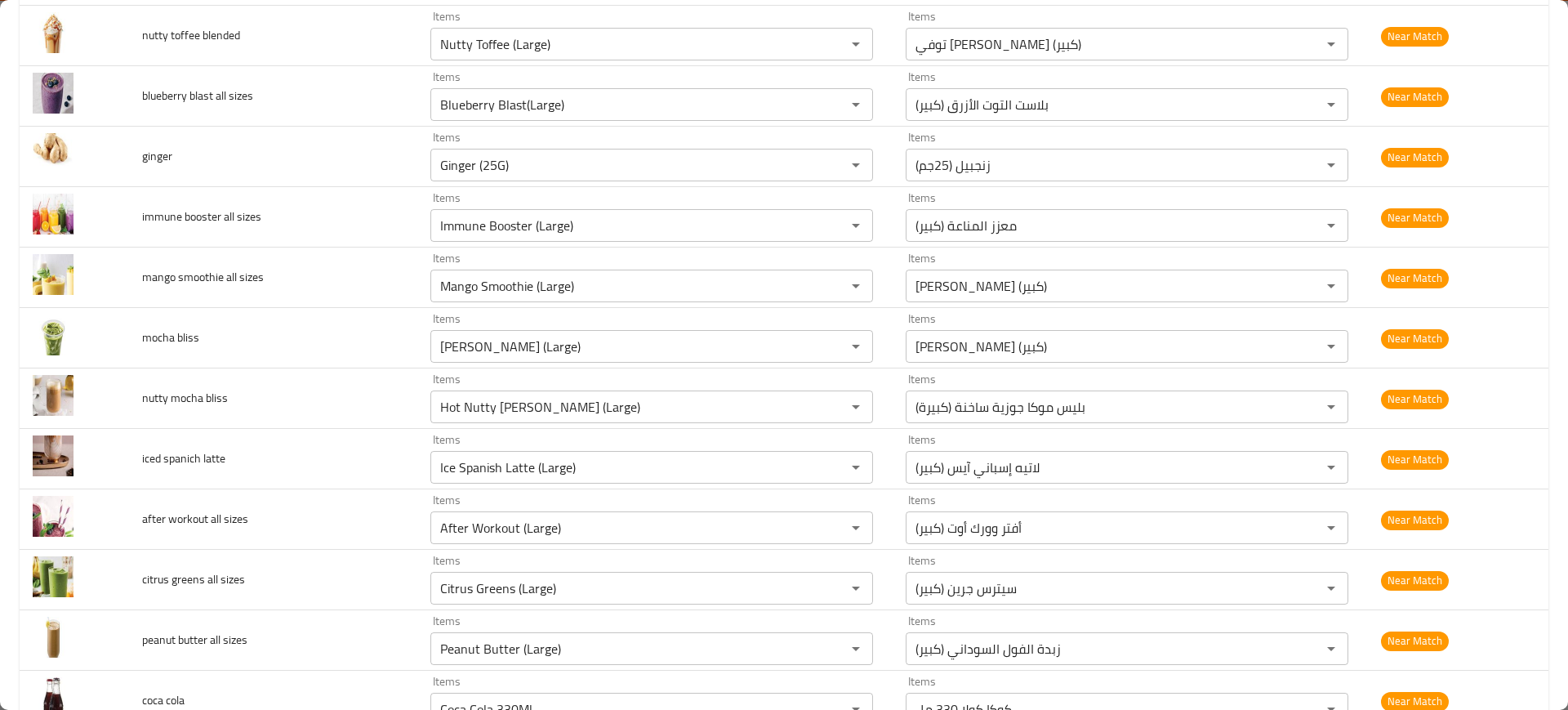
type flavor "Add Flavor - Vanilla"
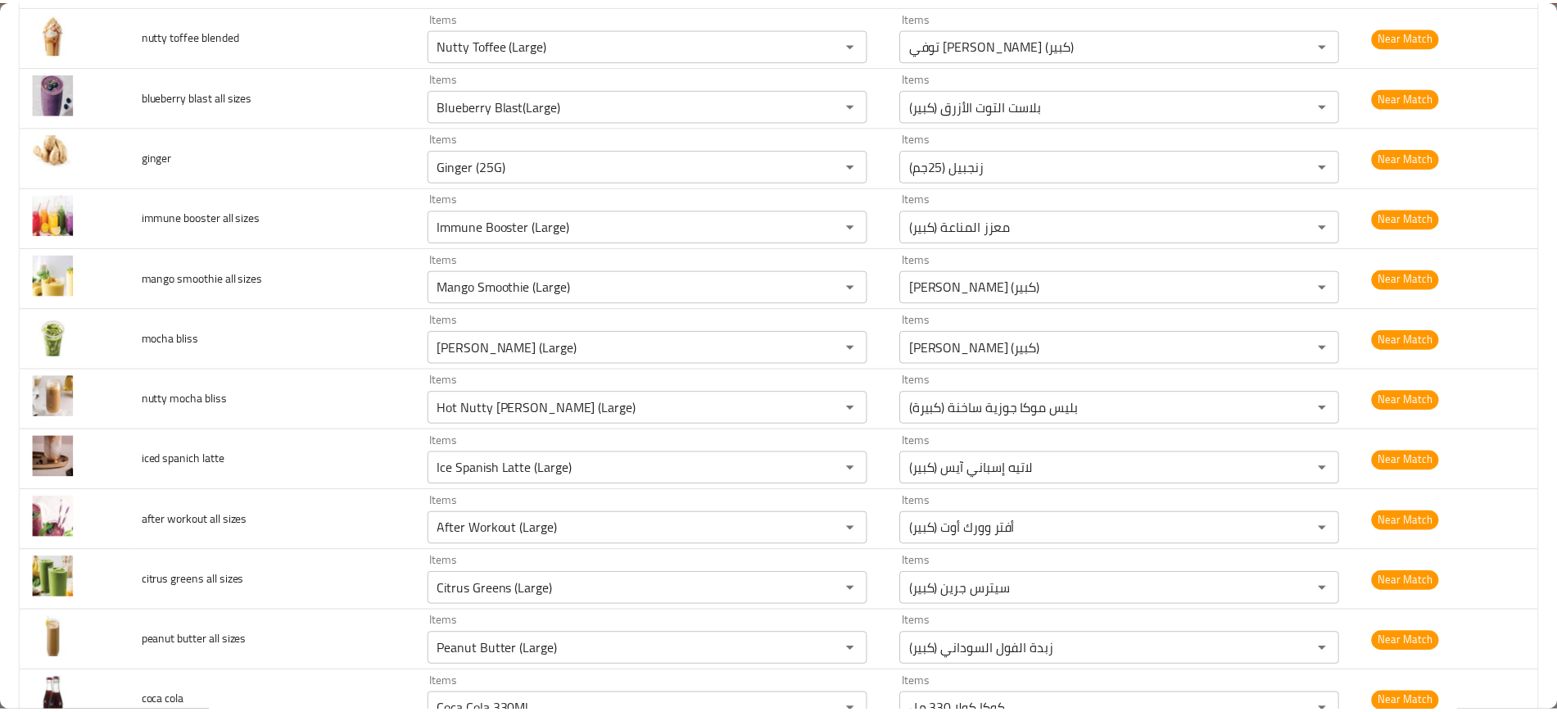
scroll to position [0, 0]
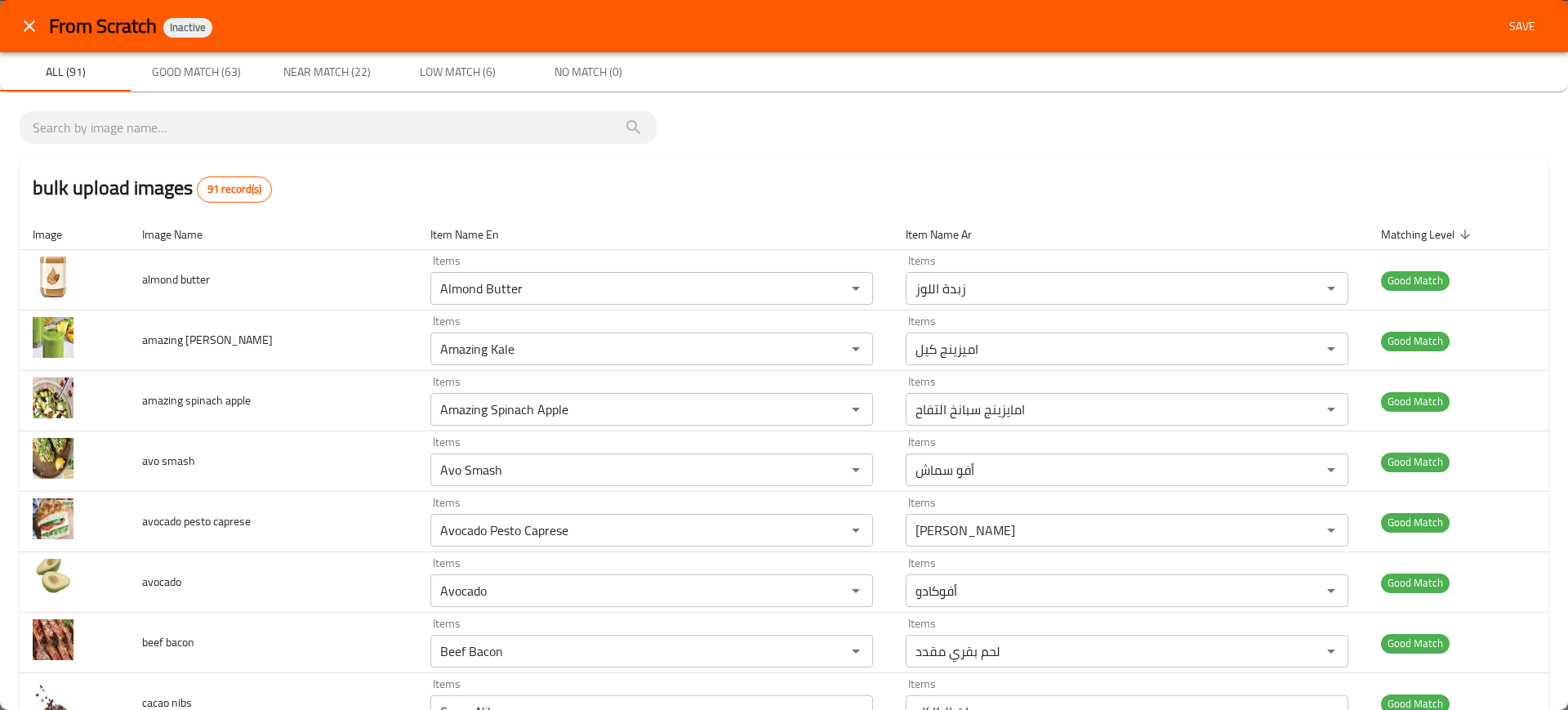
click at [1519, 16] on span "Save" at bounding box center [1522, 26] width 39 height 20
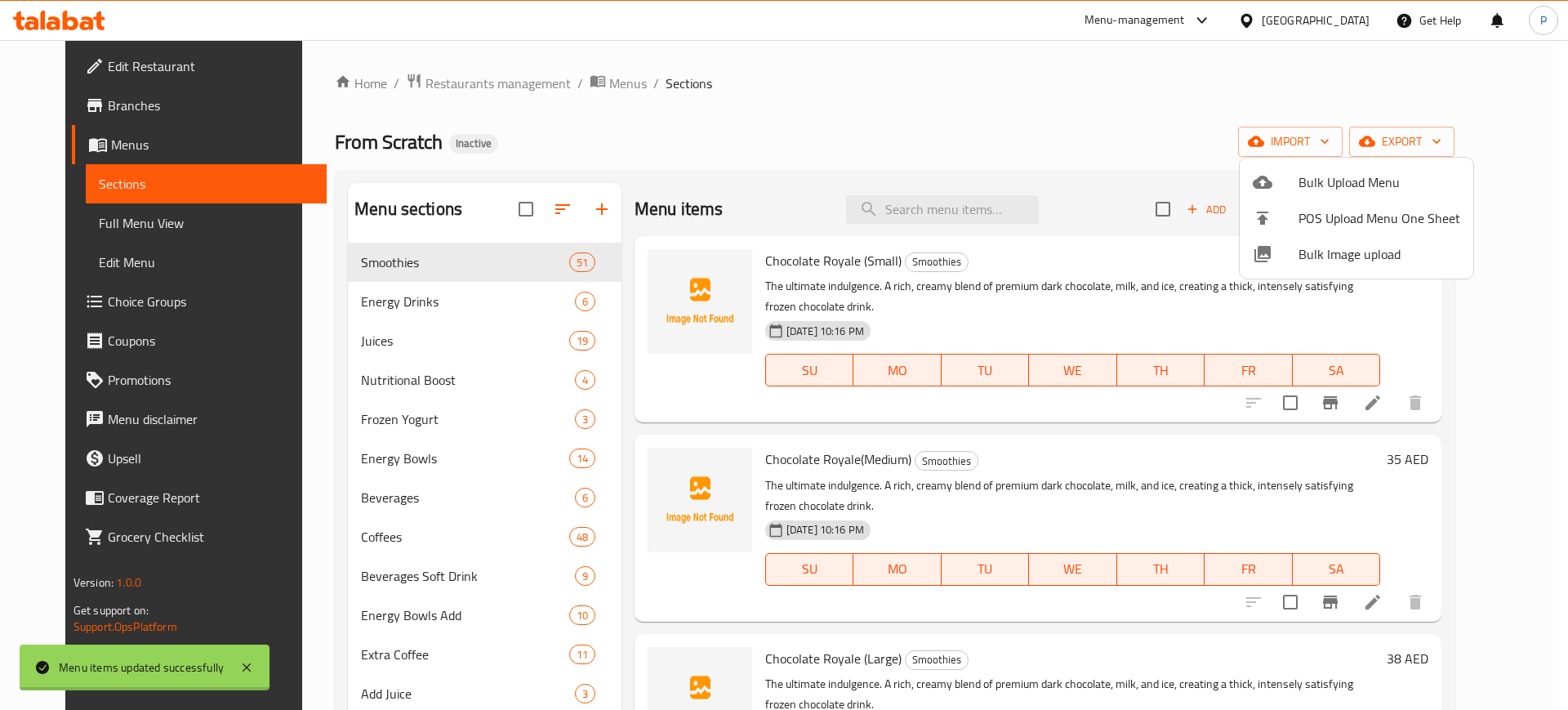
click at [1473, 129] on div at bounding box center [784, 355] width 1568 height 710
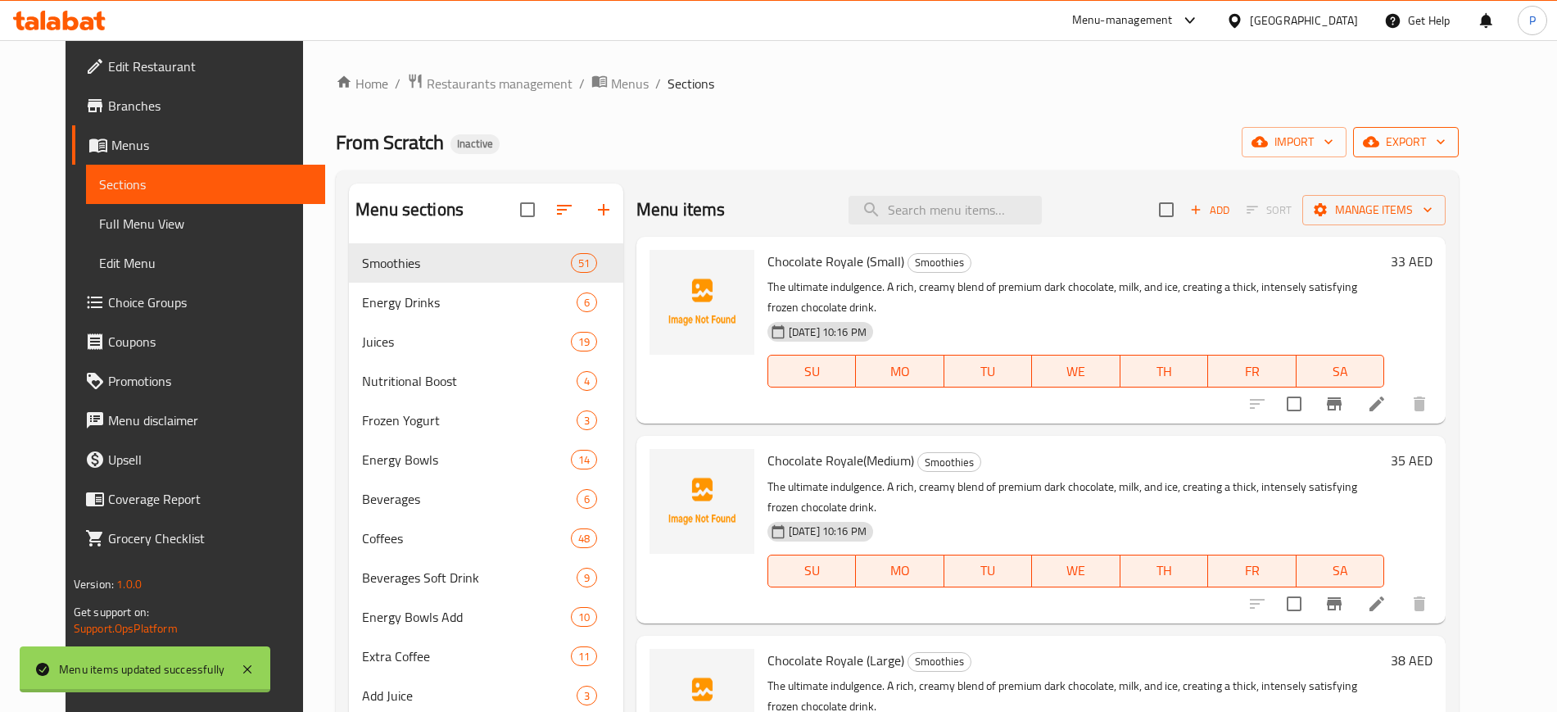
click at [1445, 139] on span "export" at bounding box center [1405, 142] width 79 height 20
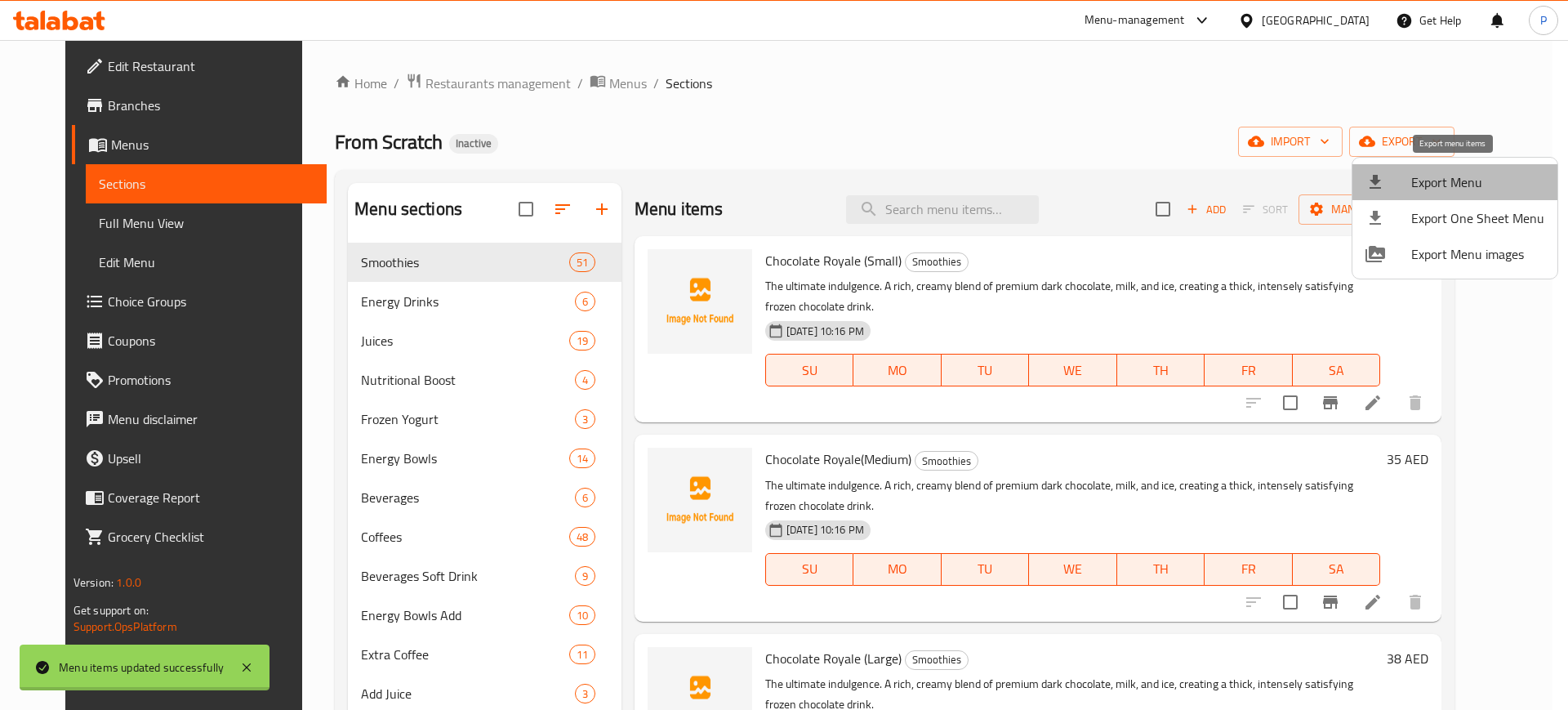
click at [1459, 174] on span "Export Menu" at bounding box center [1477, 182] width 133 height 20
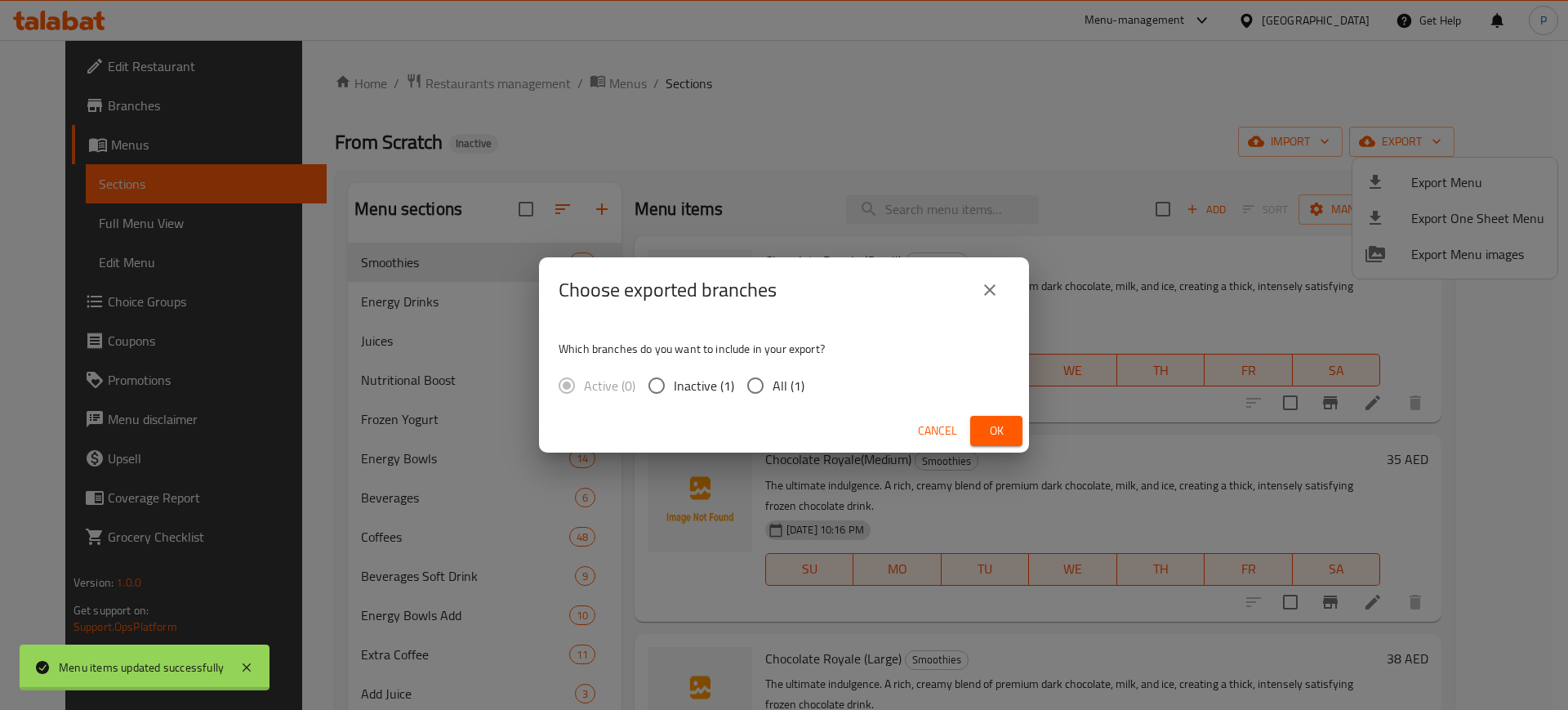
click at [815, 381] on div "Active (0) Inactive (1) All (1)" at bounding box center [688, 385] width 259 height 34
click at [780, 381] on span "All (1)" at bounding box center [789, 386] width 32 height 20
click at [773, 381] on input "All (1)" at bounding box center [755, 385] width 34 height 34
radio input "true"
drag, startPoint x: 994, startPoint y: 438, endPoint x: 806, endPoint y: 388, distance: 194.5
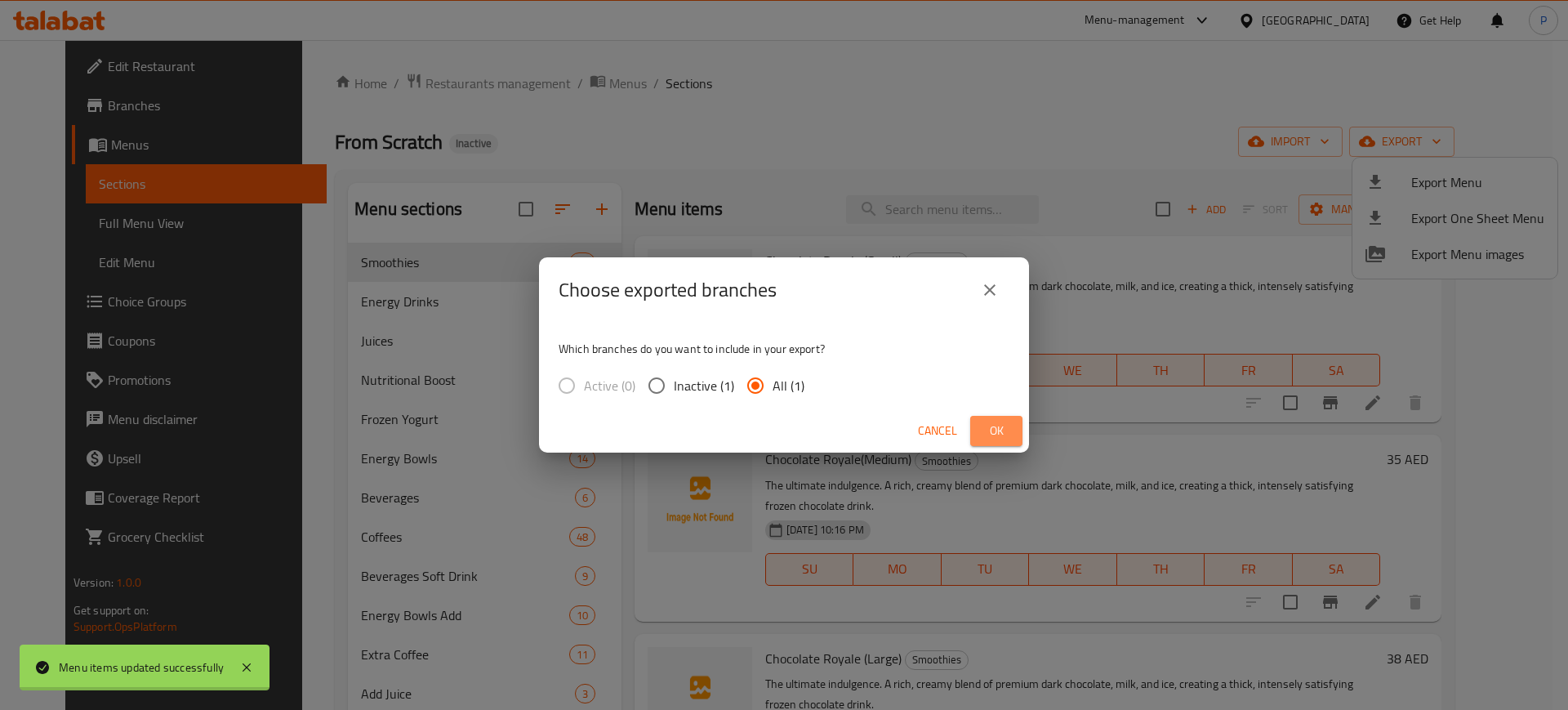
click at [993, 437] on span "Ok" at bounding box center [996, 431] width 26 height 20
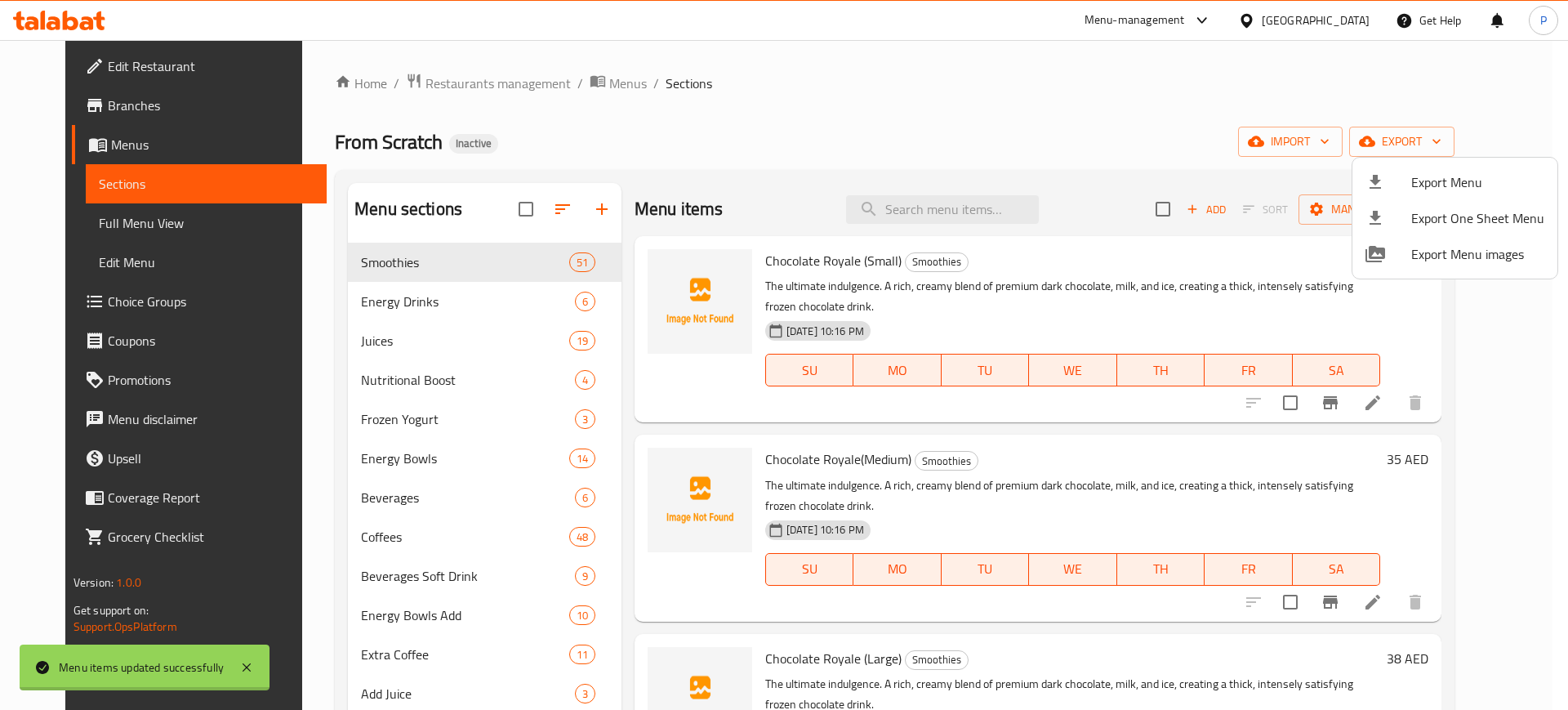
drag, startPoint x: 431, startPoint y: 351, endPoint x: 437, endPoint y: 310, distance: 41.4
click at [426, 354] on div at bounding box center [784, 355] width 1568 height 710
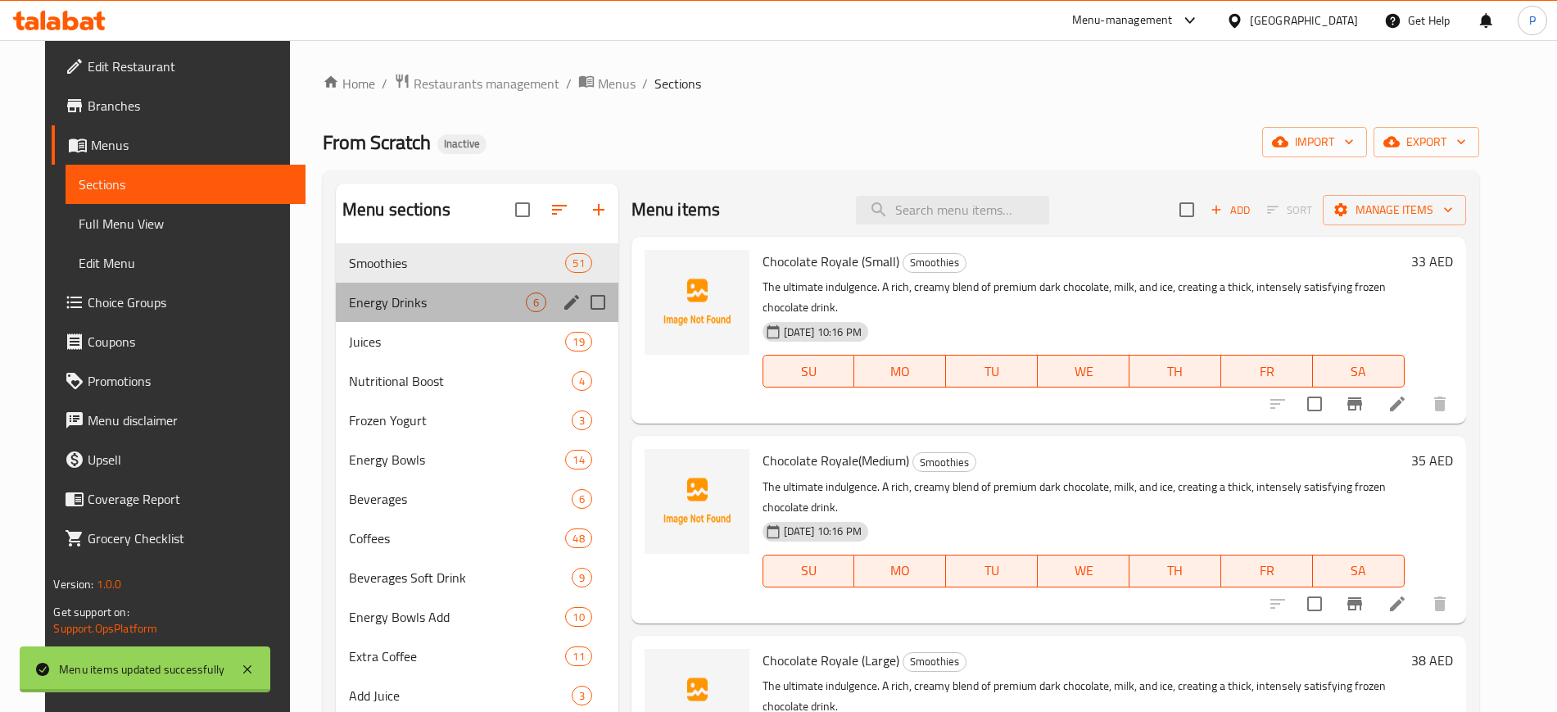
click at [448, 308] on span "Energy Drinks" at bounding box center [437, 302] width 177 height 20
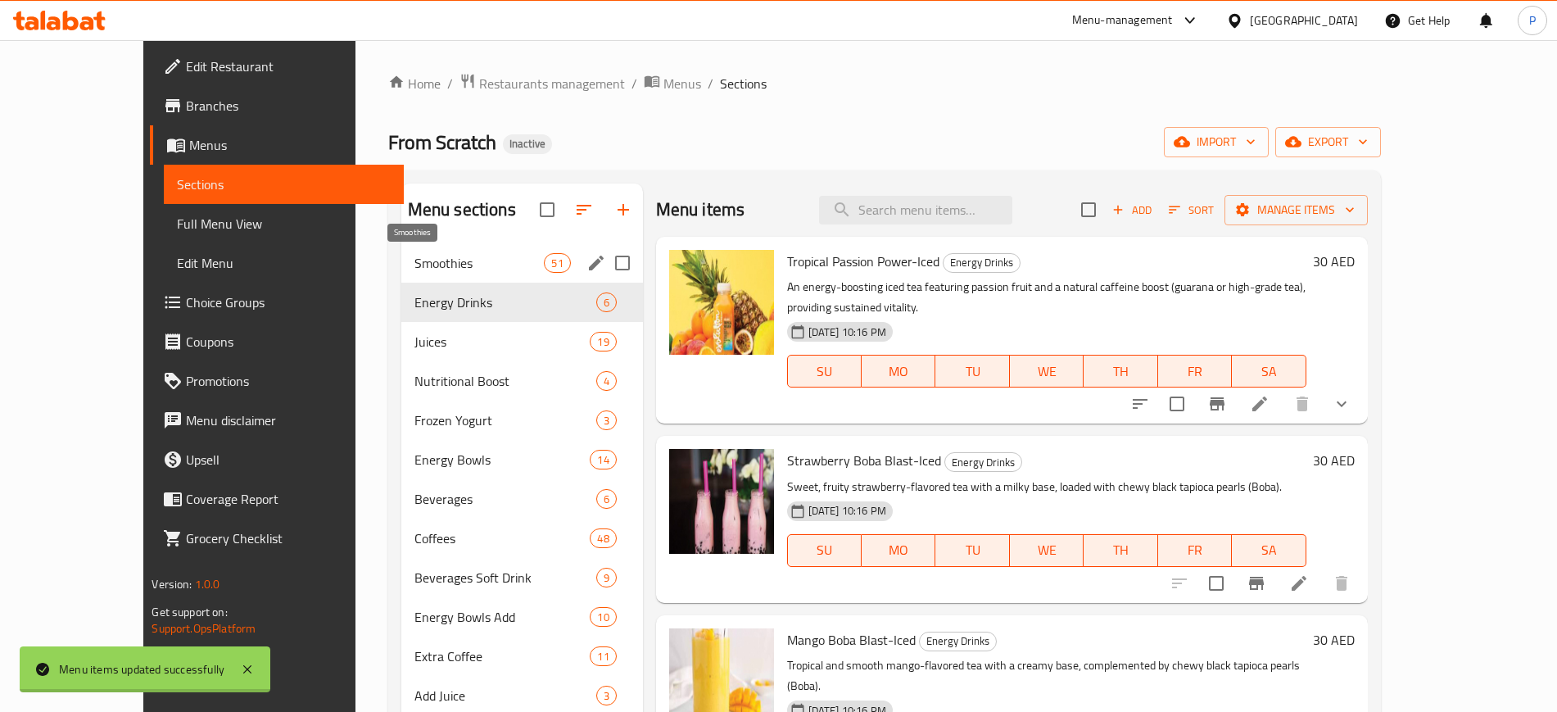
click at [464, 268] on span "Smoothies" at bounding box center [479, 263] width 130 height 20
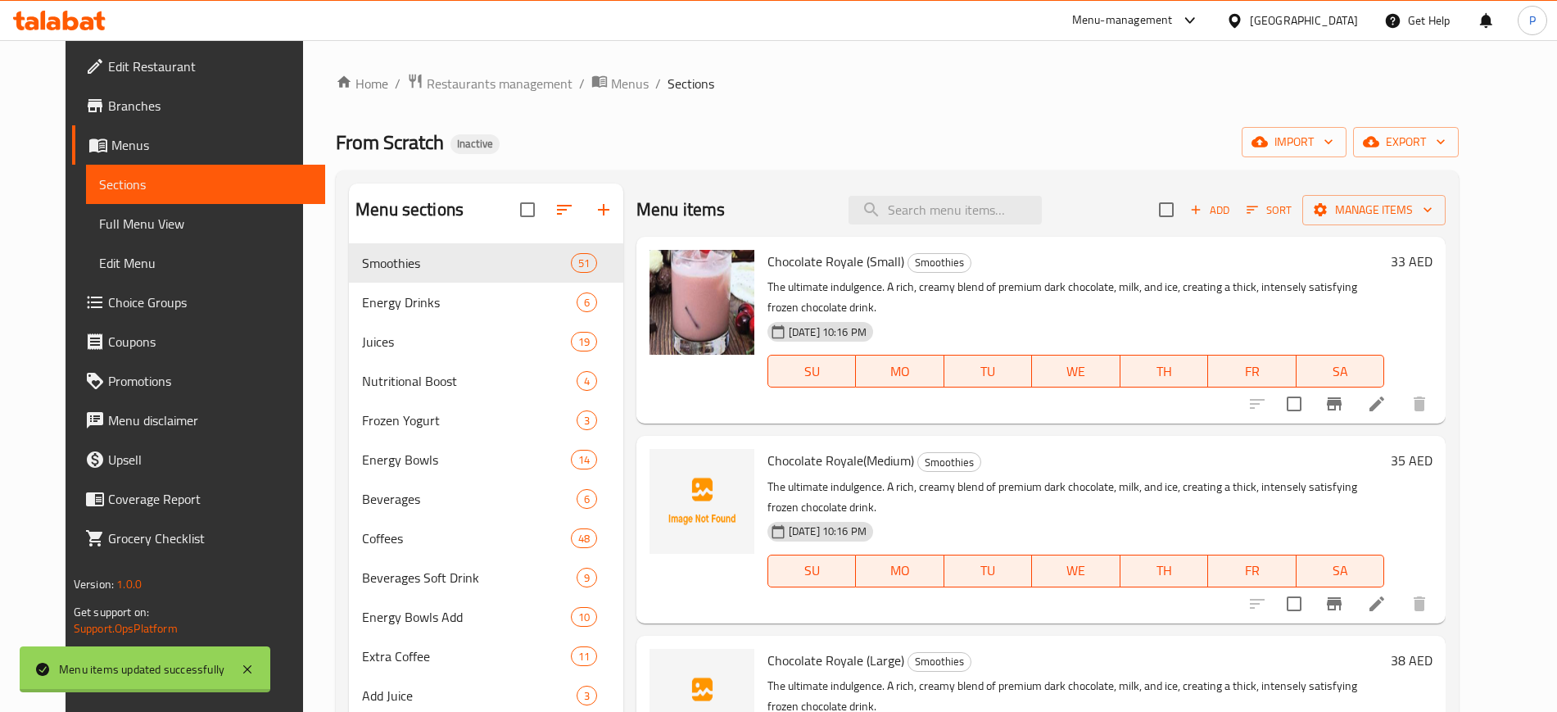
click at [772, 261] on span "Chocolate Royale (Small)" at bounding box center [835, 261] width 137 height 25
click at [773, 261] on span "Chocolate Royale (Small)" at bounding box center [835, 261] width 137 height 25
copy span "Chocolate"
click at [734, 84] on ol "Home / Restaurants management / Menus / Sections" at bounding box center [897, 83] width 1123 height 21
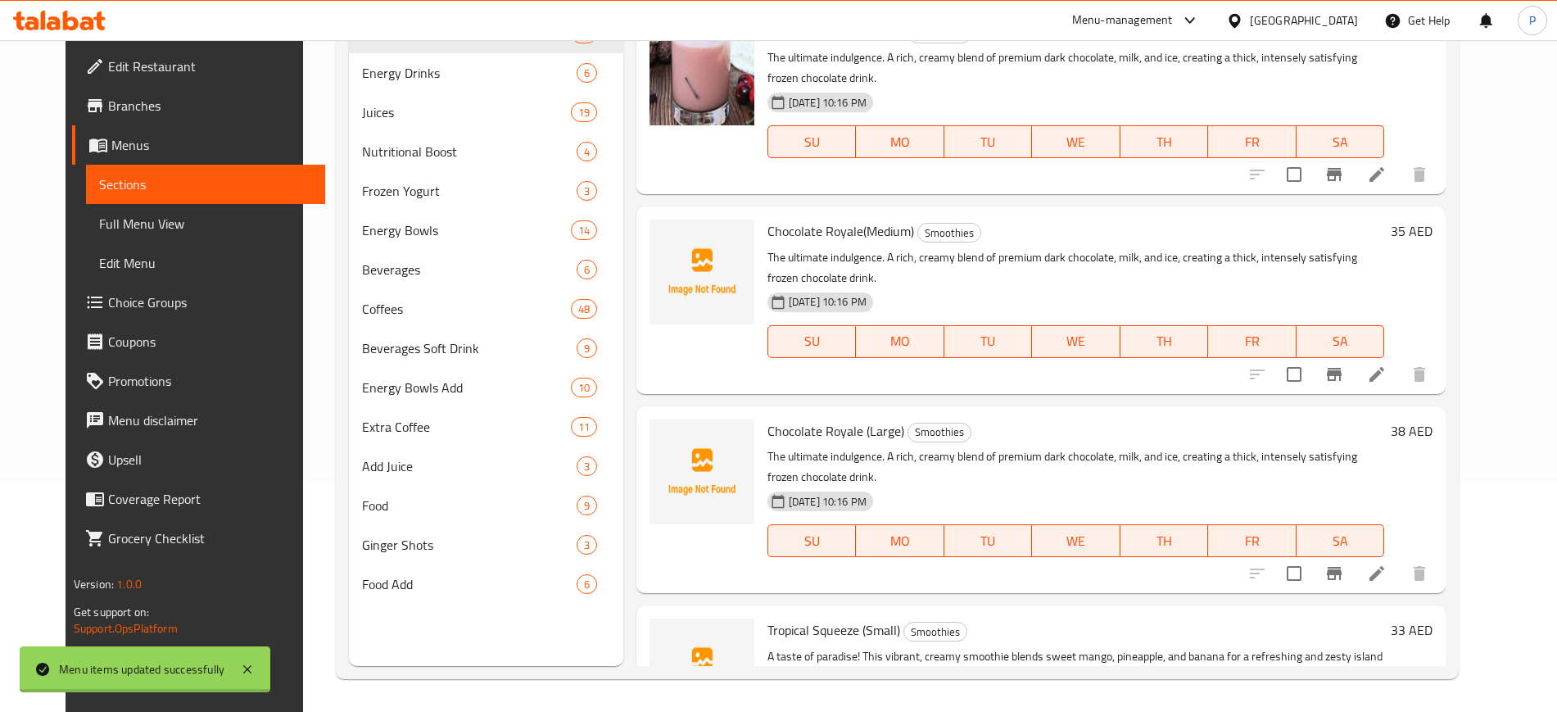
click at [854, 513] on div "[DATE] 10:16 PM" at bounding box center [839, 501] width 157 height 33
